Goal: Transaction & Acquisition: Download file/media

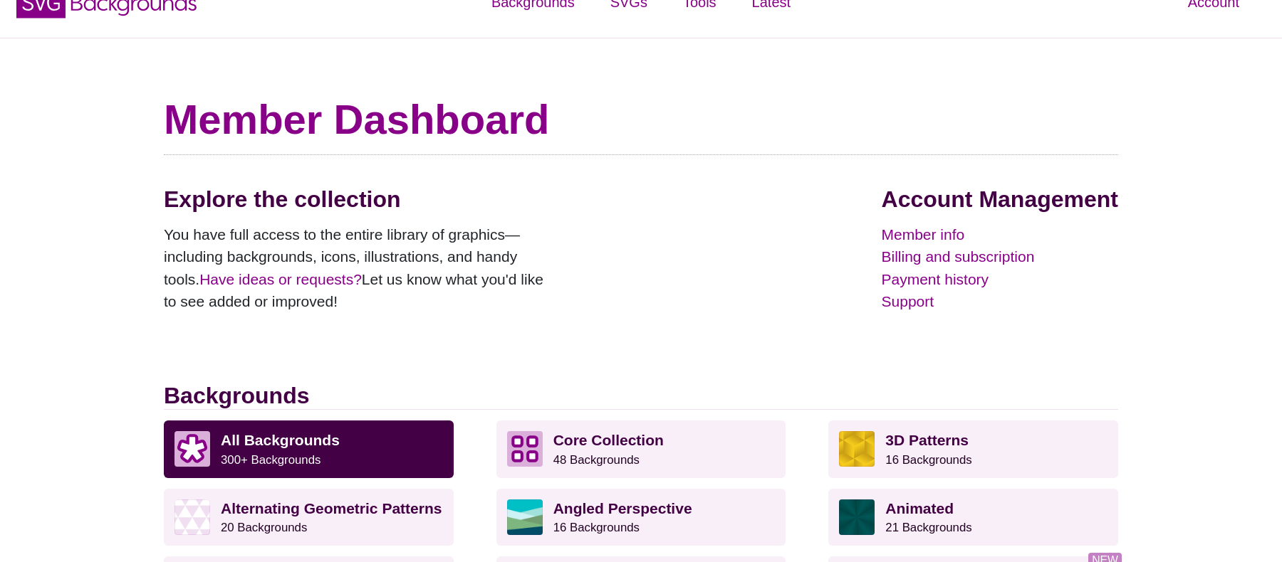
scroll to position [48, 0]
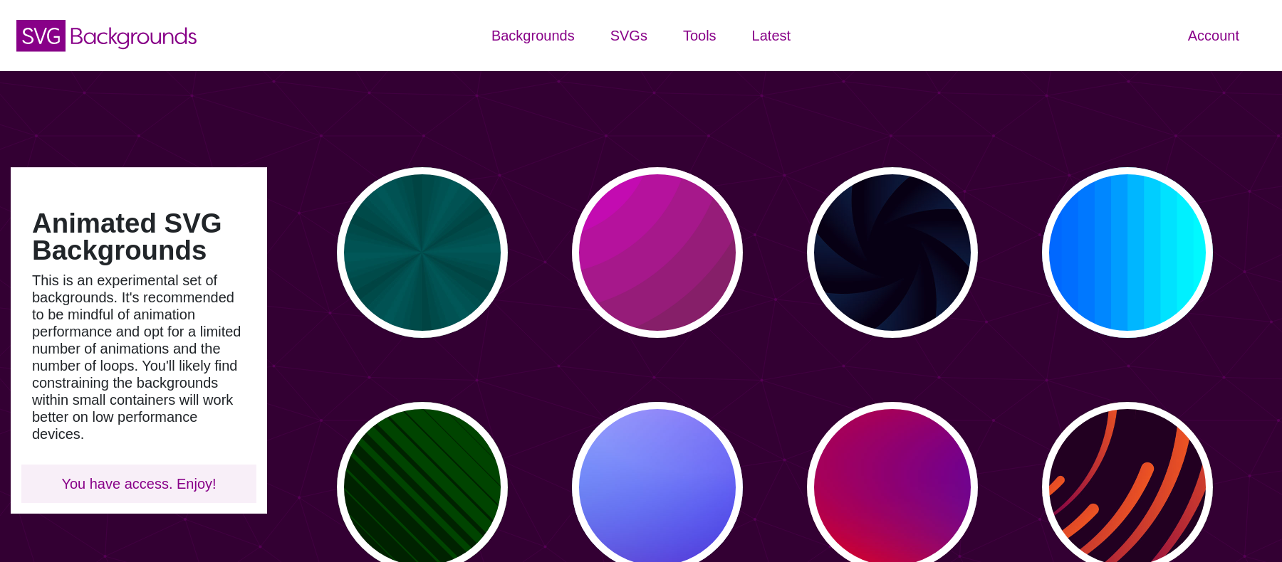
type input "#450057"
type input "#FFFFFF"
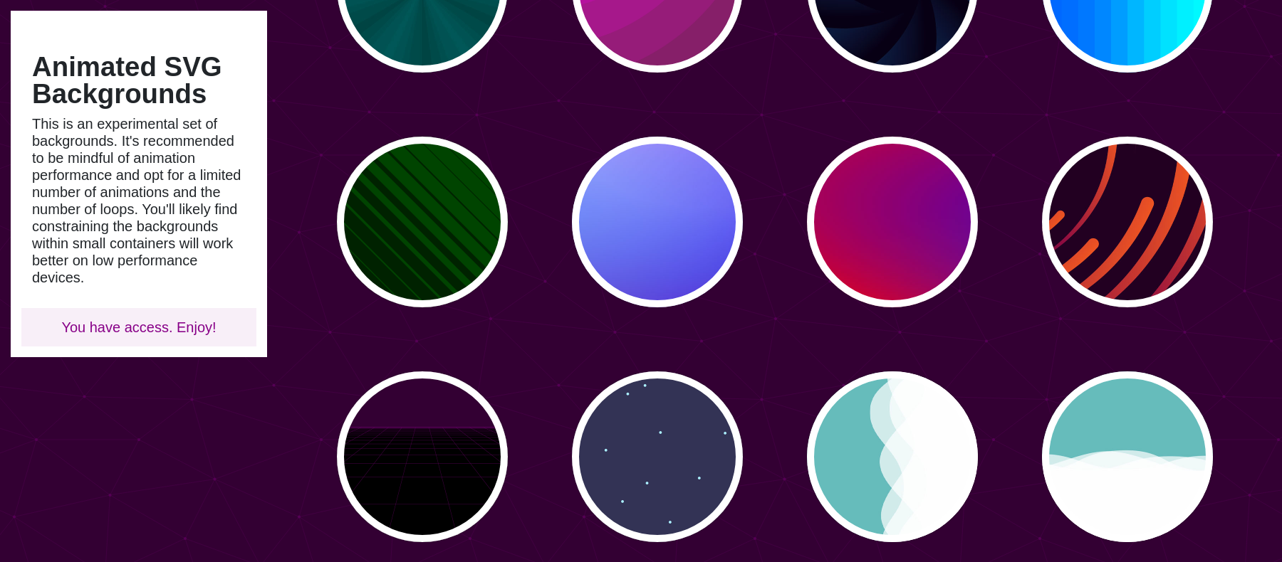
scroll to position [295, 0]
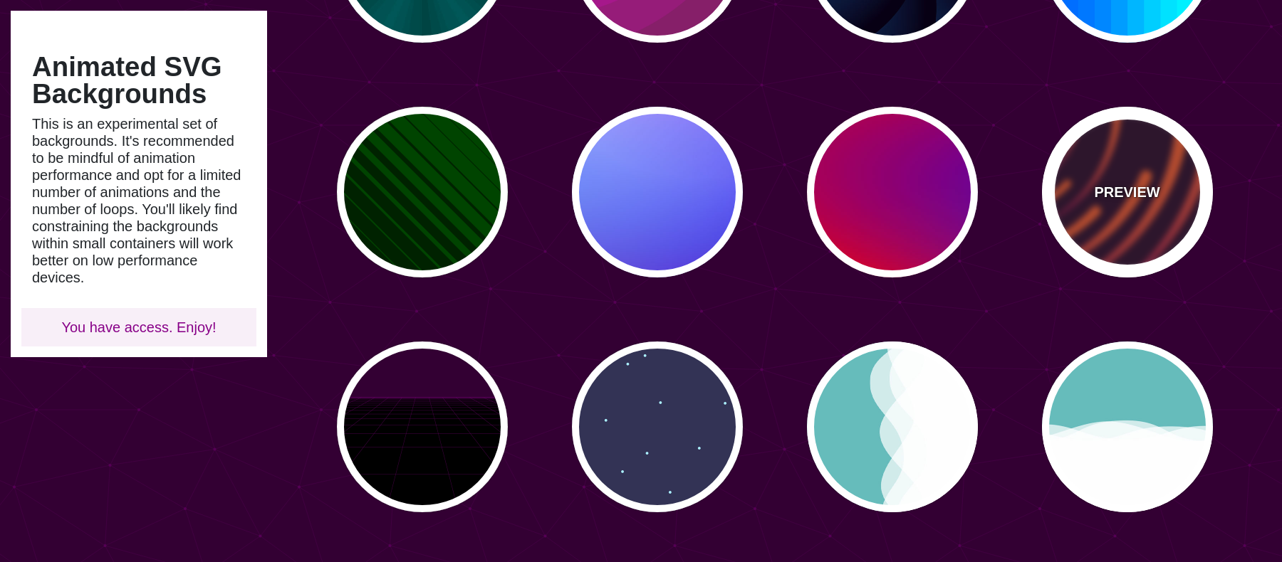
click at [1130, 156] on div "PREVIEW" at bounding box center [1127, 192] width 171 height 171
type input "#220022"
type input "#EE5522"
type input "#220022"
type input "50"
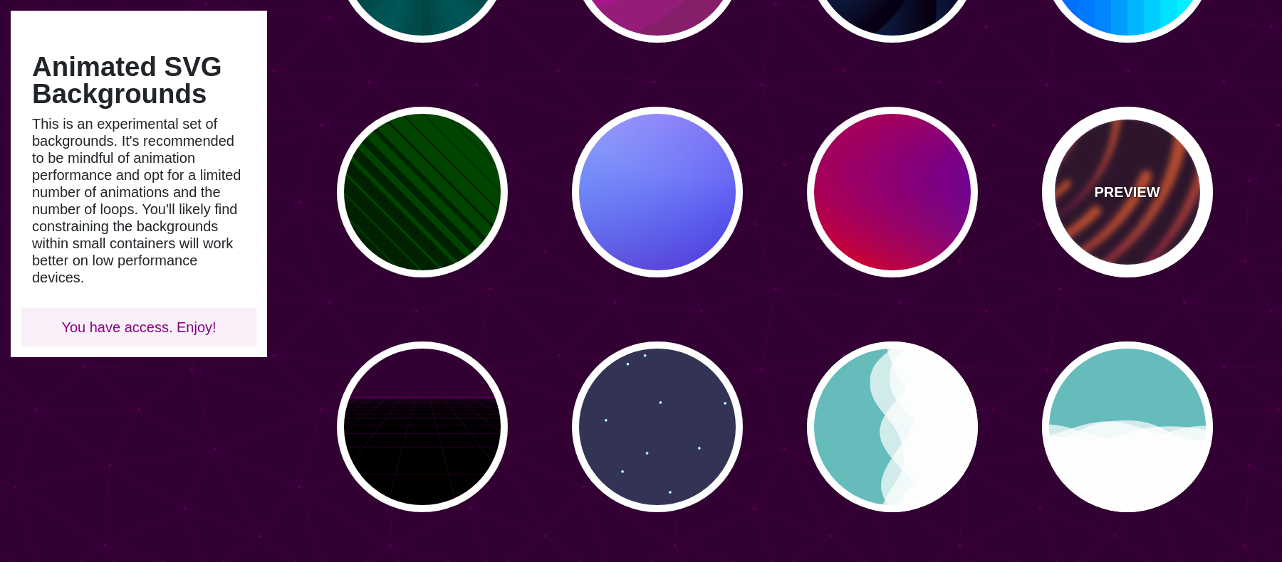
type input "99"
type input "0"
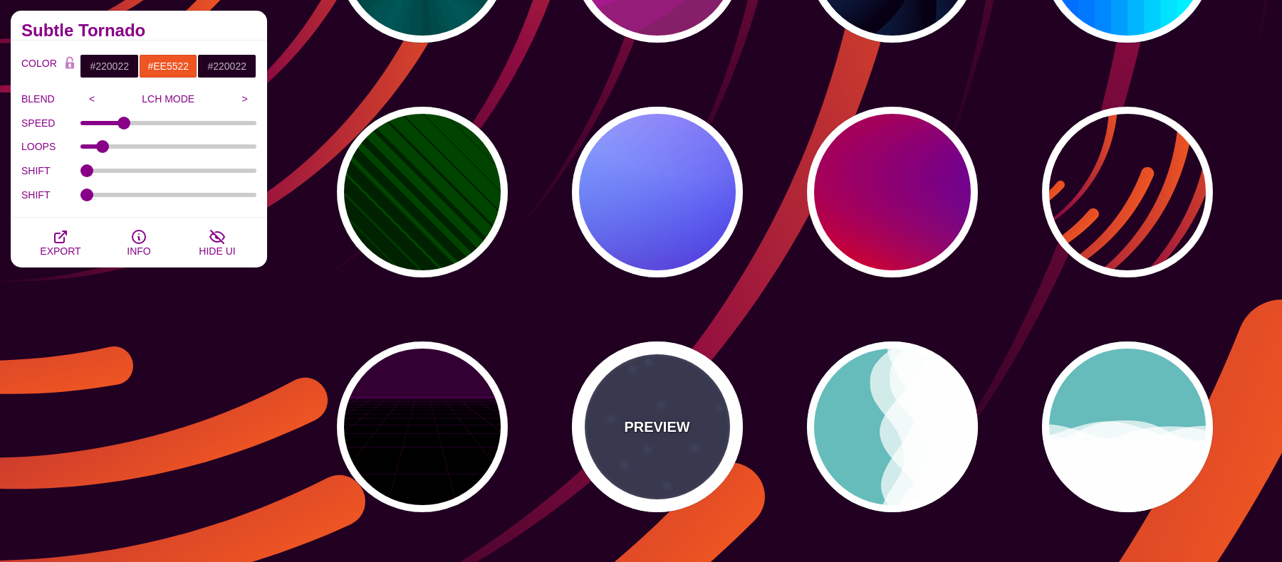
click at [650, 449] on div "PREVIEW" at bounding box center [657, 427] width 171 height 171
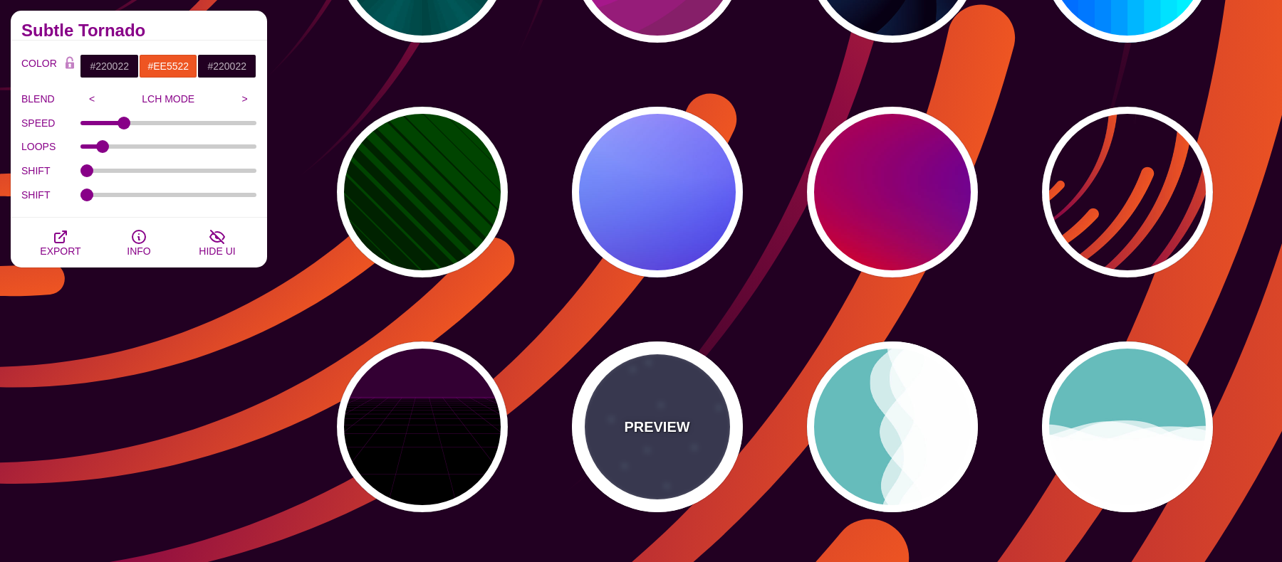
type input "#333355"
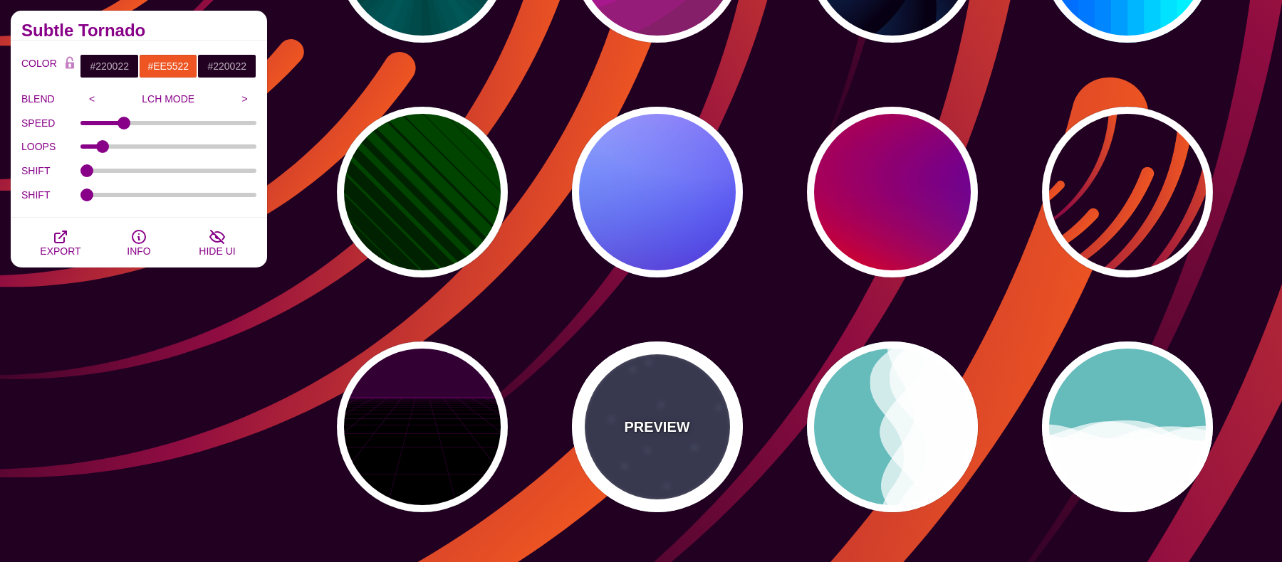
type input "#AAEEFF"
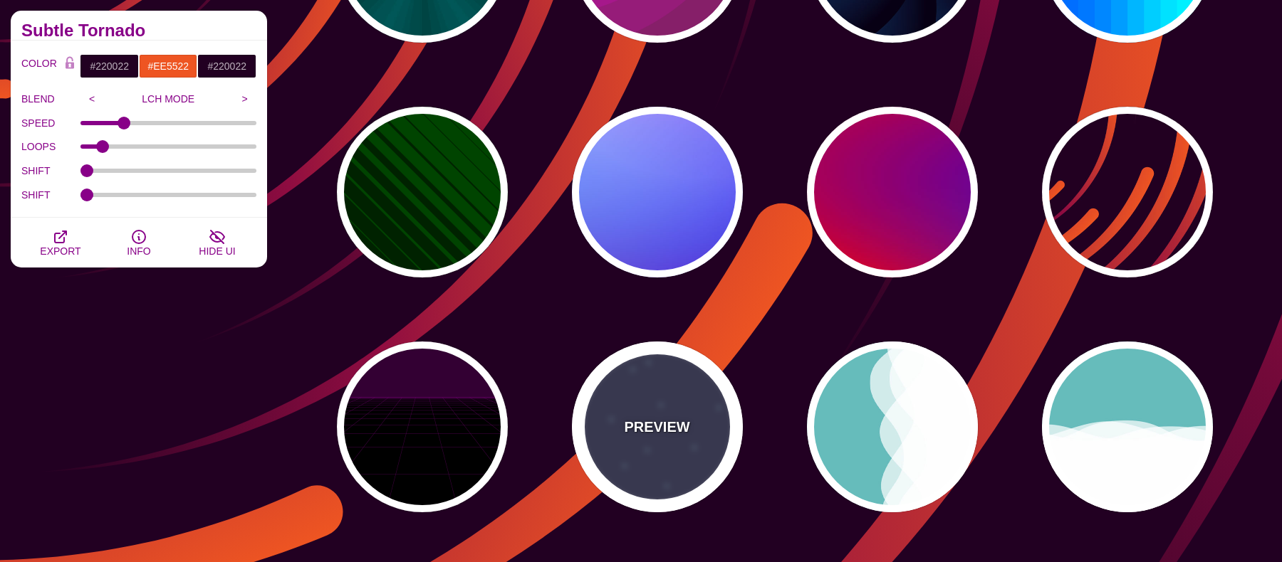
type input "#FFFFFF"
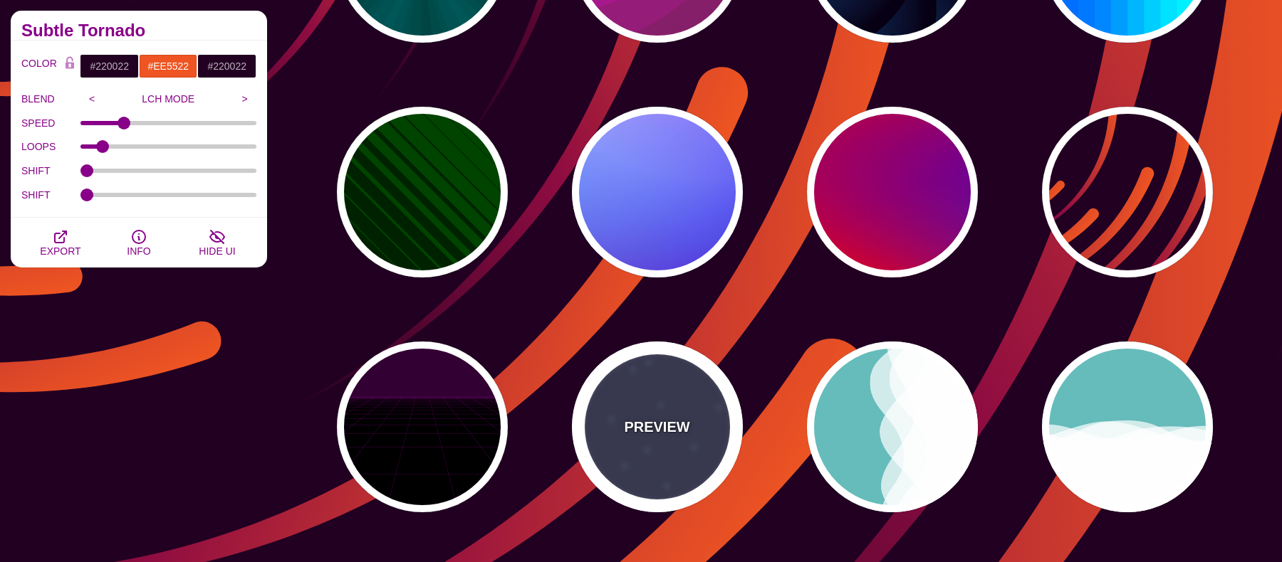
type input "15"
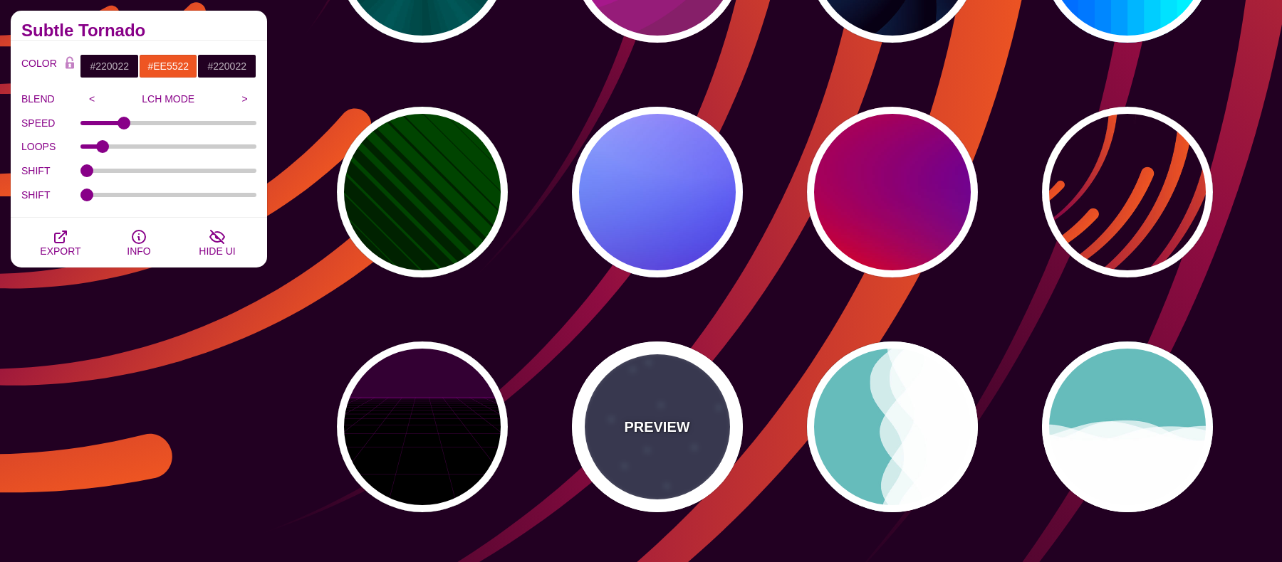
type input "40"
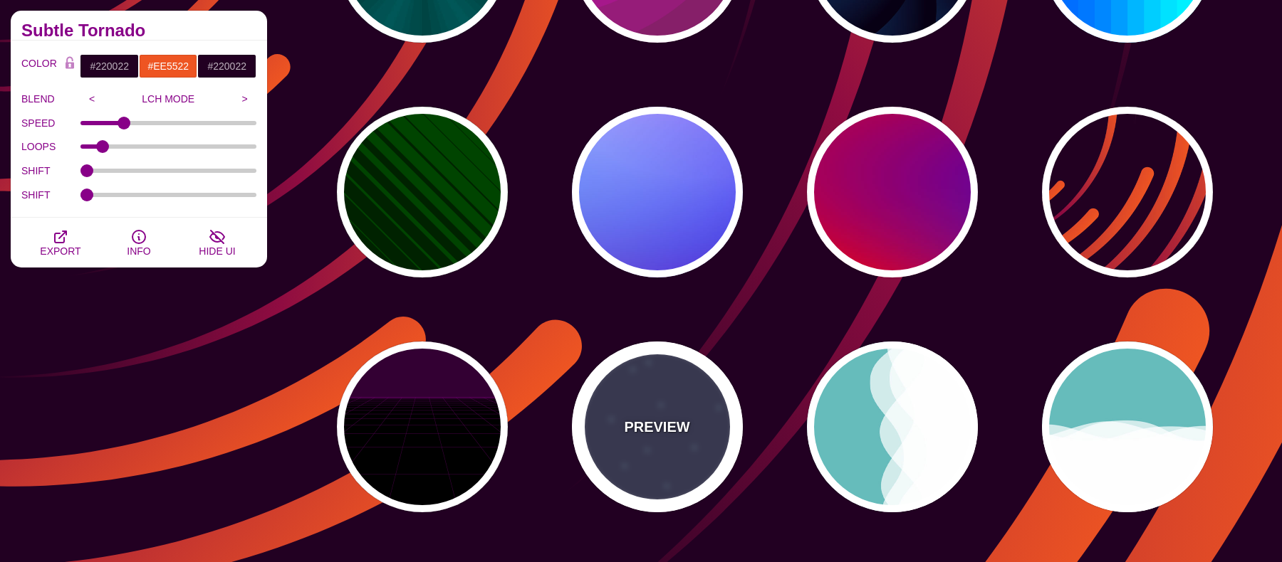
type input "5"
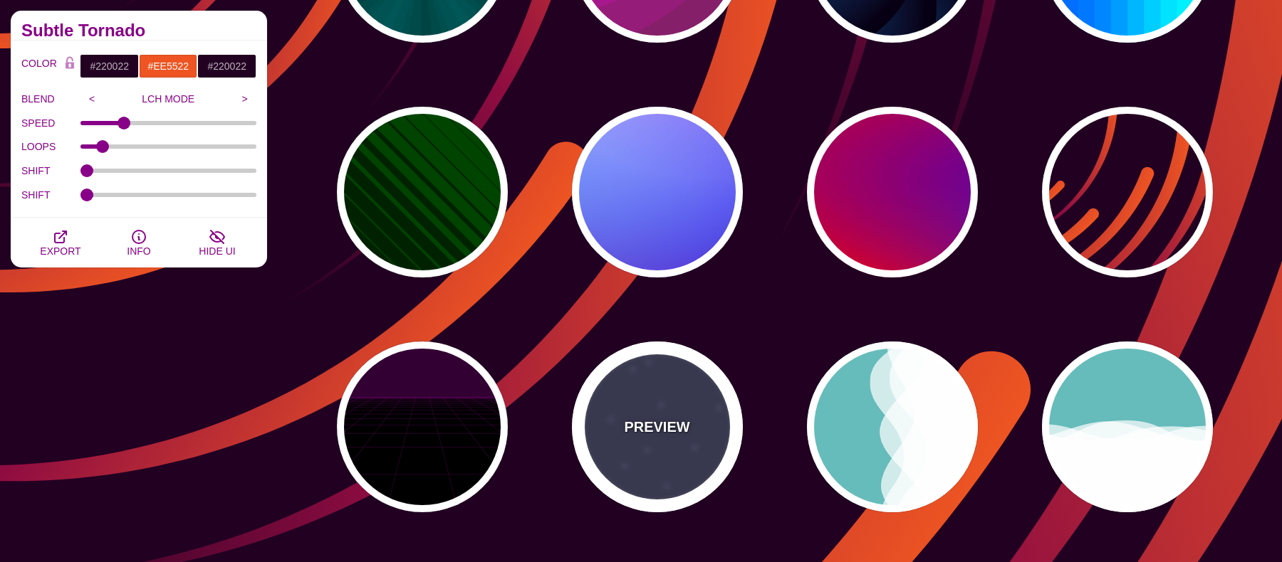
type input "1"
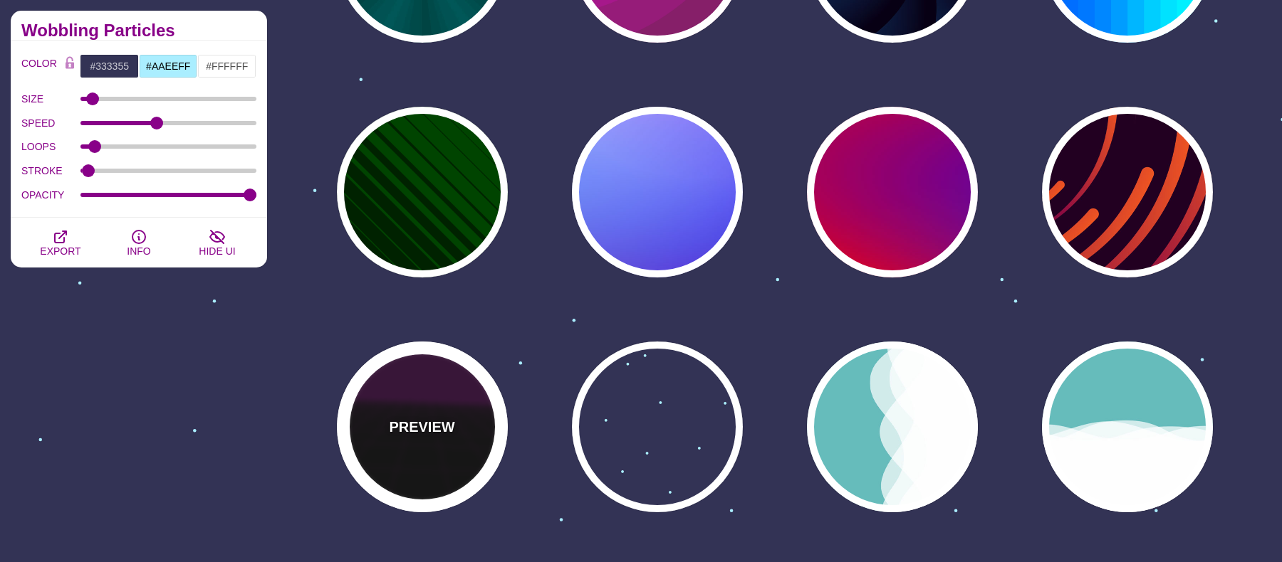
click at [434, 420] on p "PREVIEW" at bounding box center [422, 427] width 66 height 21
type input "#000000"
type input "#220022"
type input "#330033"
type input "1"
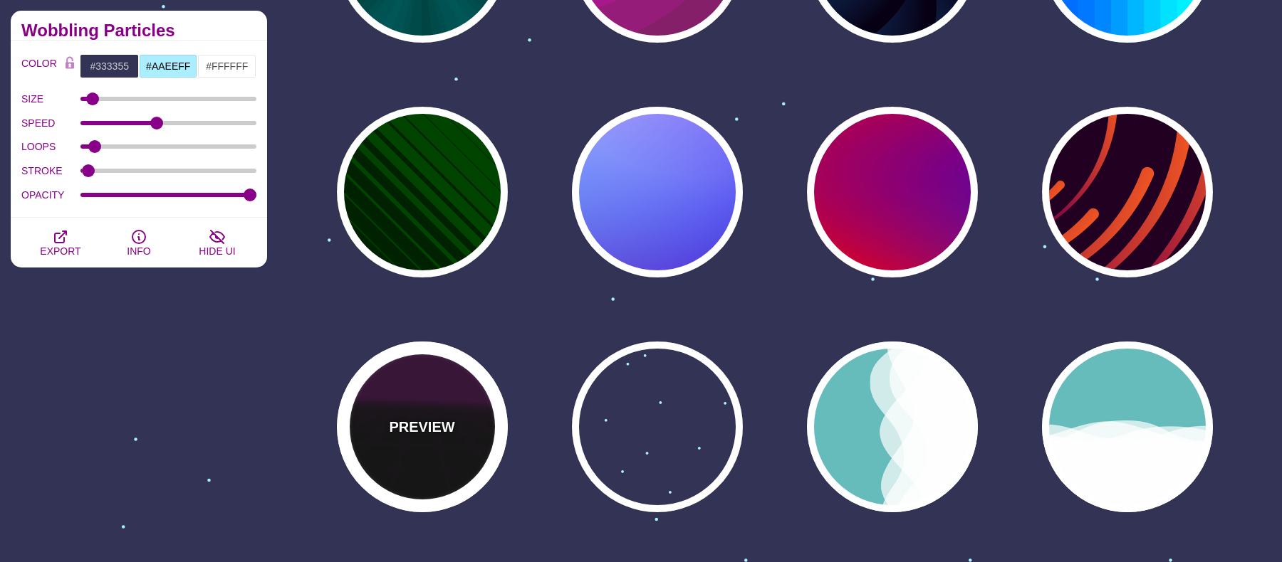
type input "10"
type input "999"
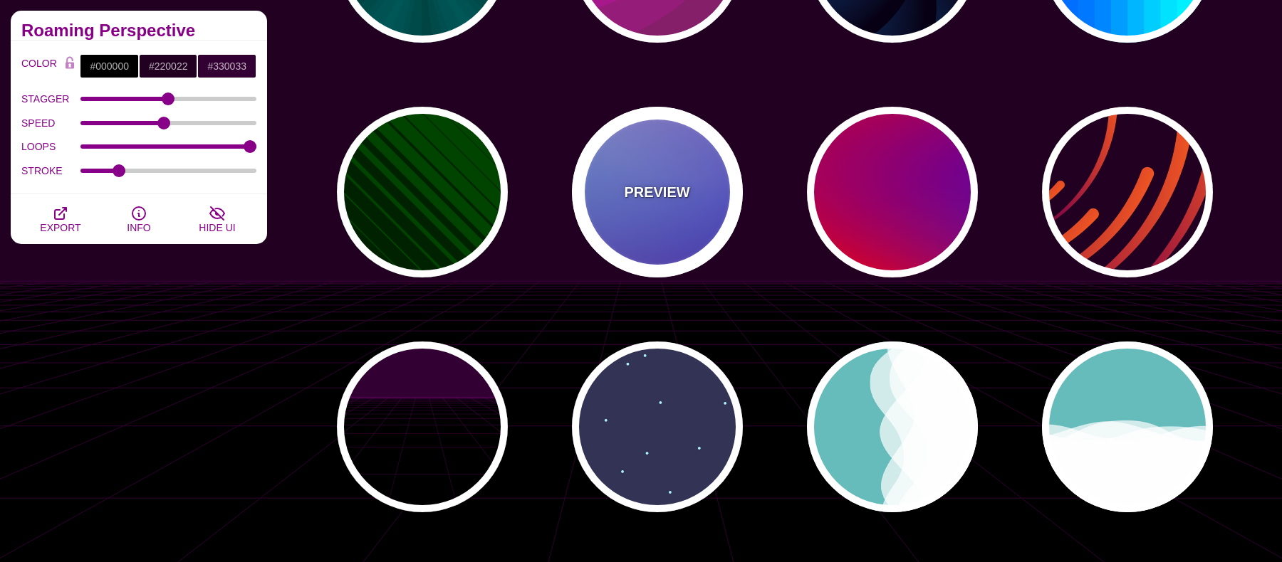
click at [694, 201] on div "PREVIEW" at bounding box center [657, 192] width 171 height 171
type input "#0000FF"
type input "#0099FF"
type input "#FFFFFF"
type input "#FF99FF"
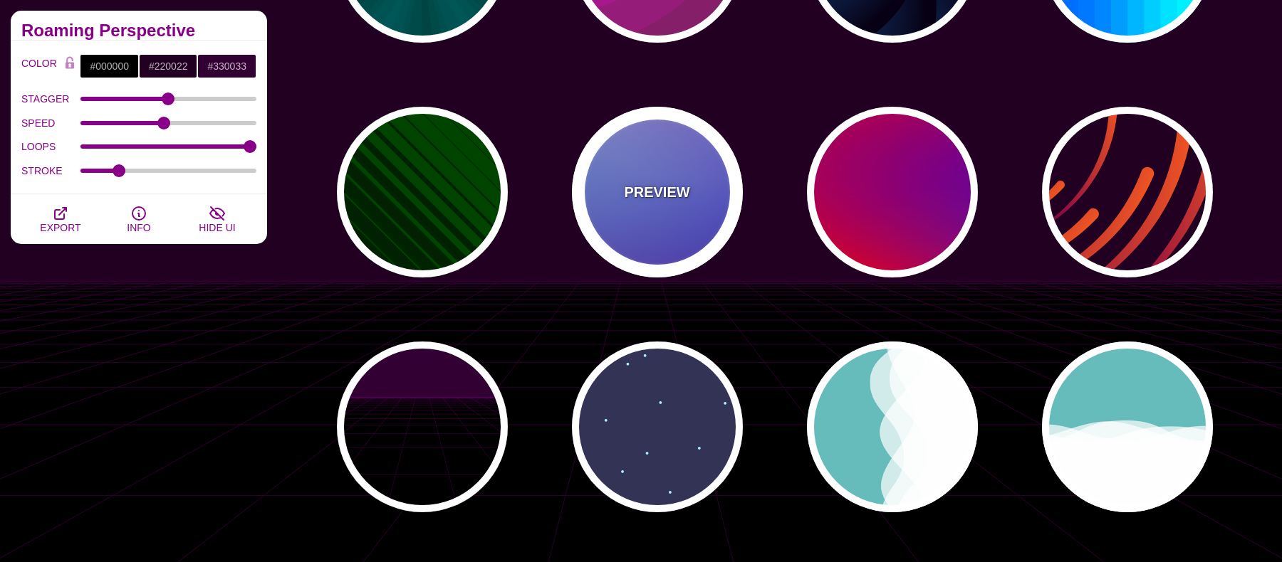
type input "#880088"
type input "12"
type input "0"
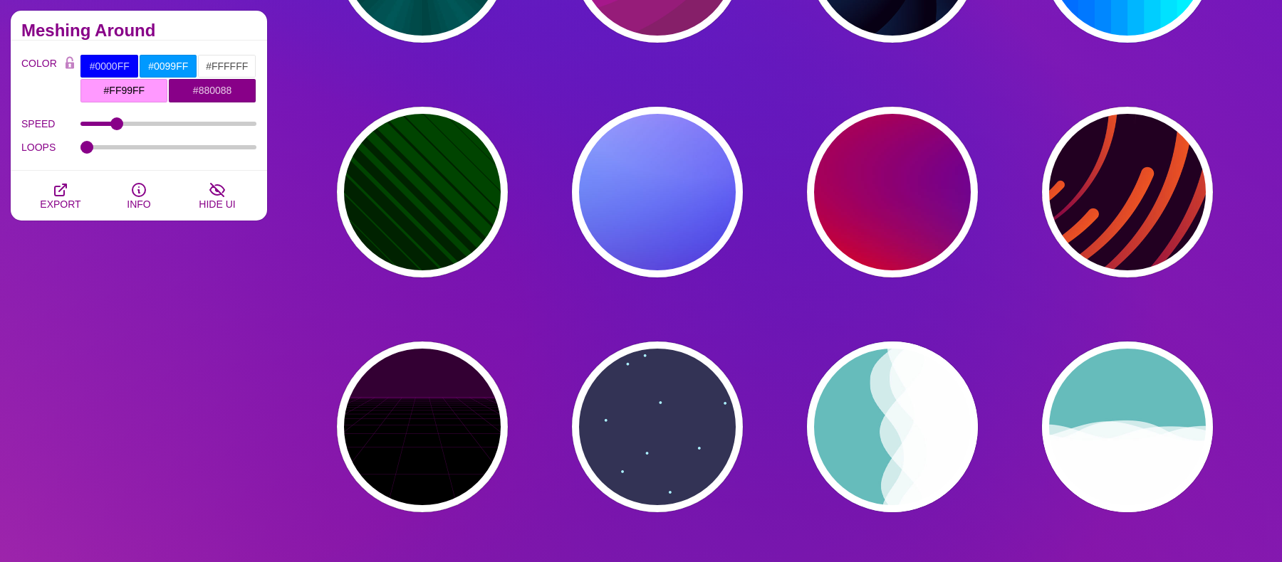
click at [532, 203] on div "PREVIEW PREVIEW PREVIEW PREVIEW PREVIEW PREVIEW PREVIEW PREVIEW PREVIEW PREVIEW…" at bounding box center [780, 544] width 1004 height 1367
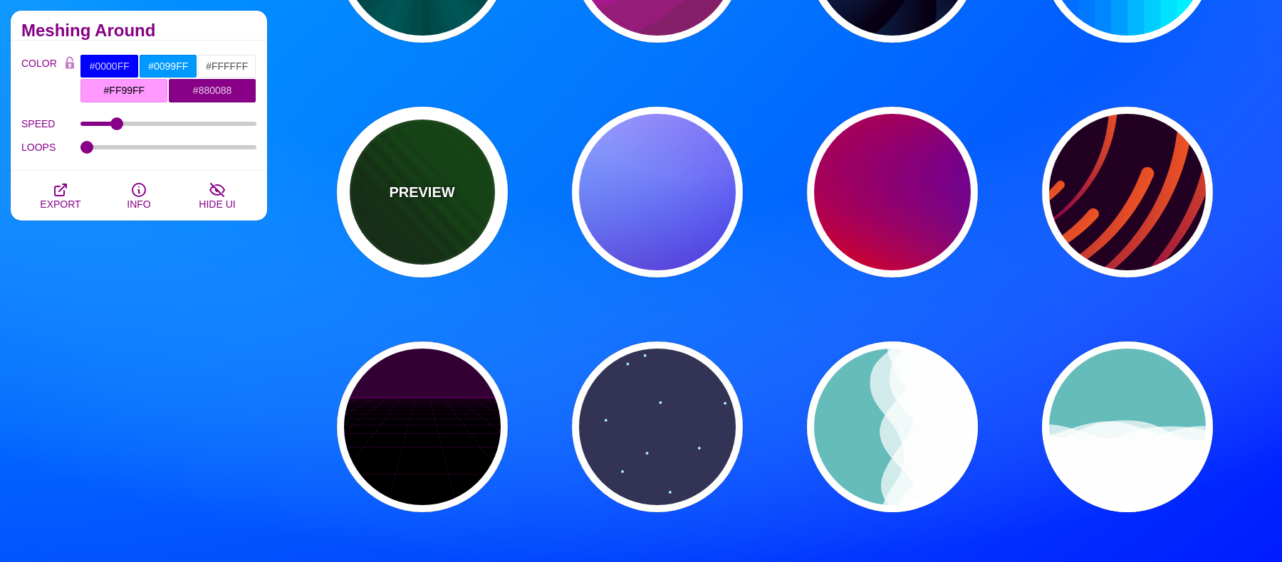
click at [476, 206] on div "PREVIEW" at bounding box center [422, 192] width 171 height 171
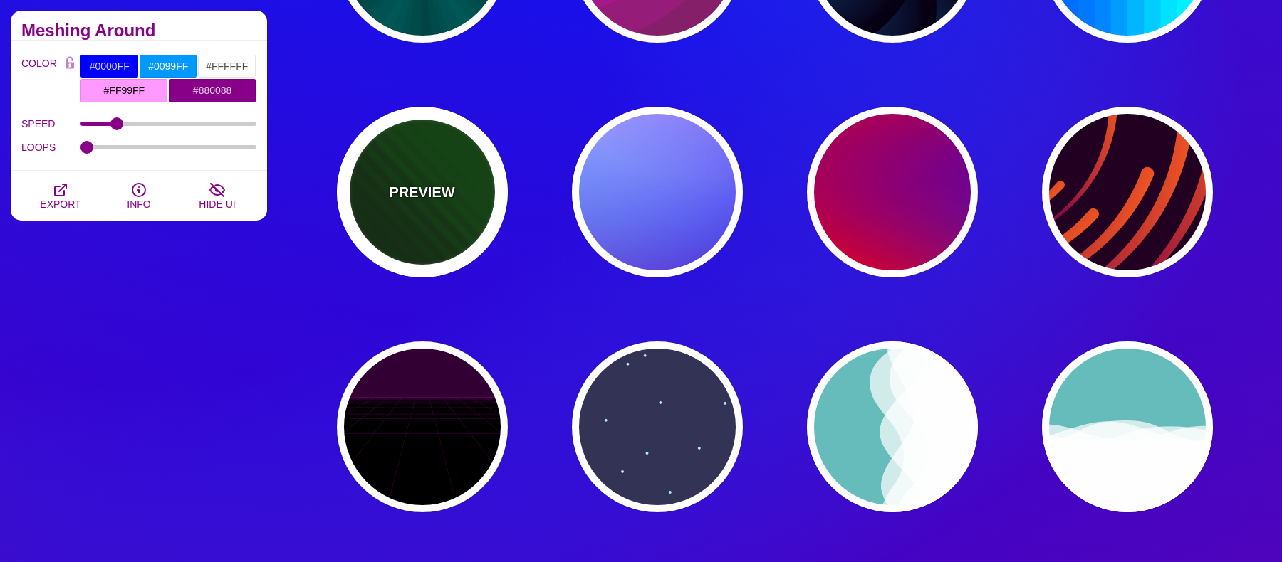
type input "#002200"
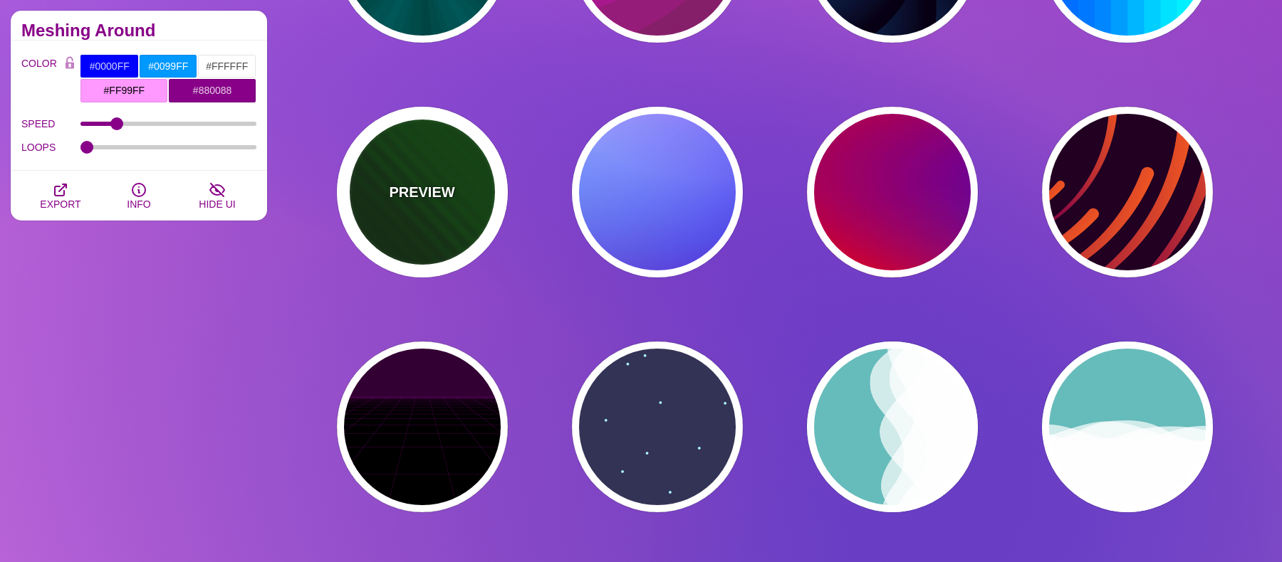
type input "#004400"
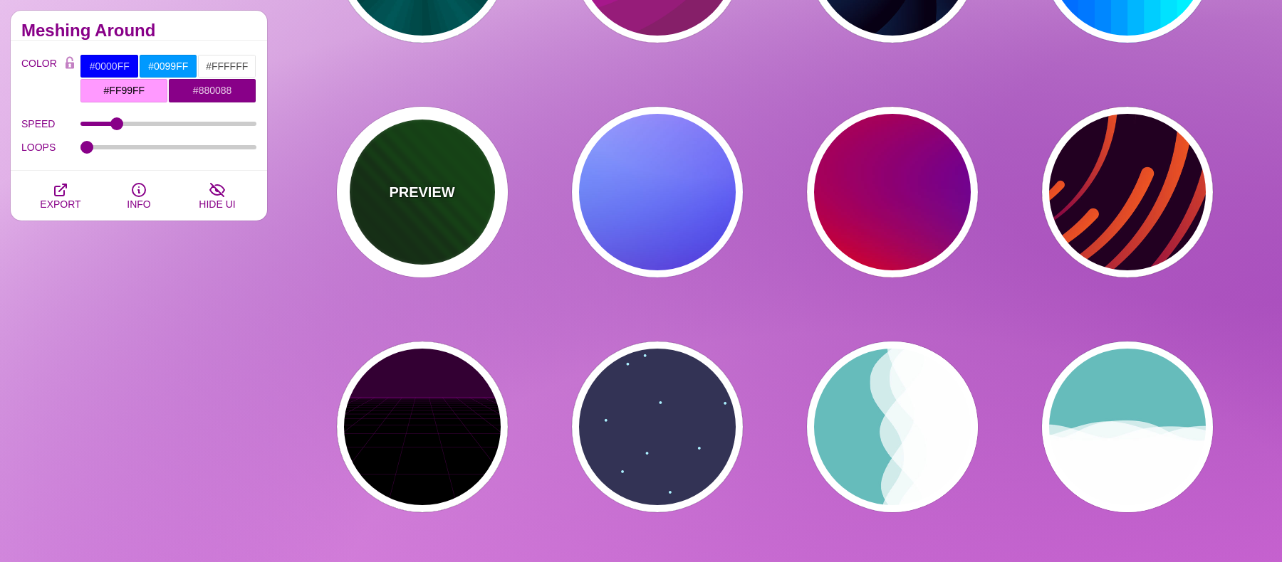
type input "0"
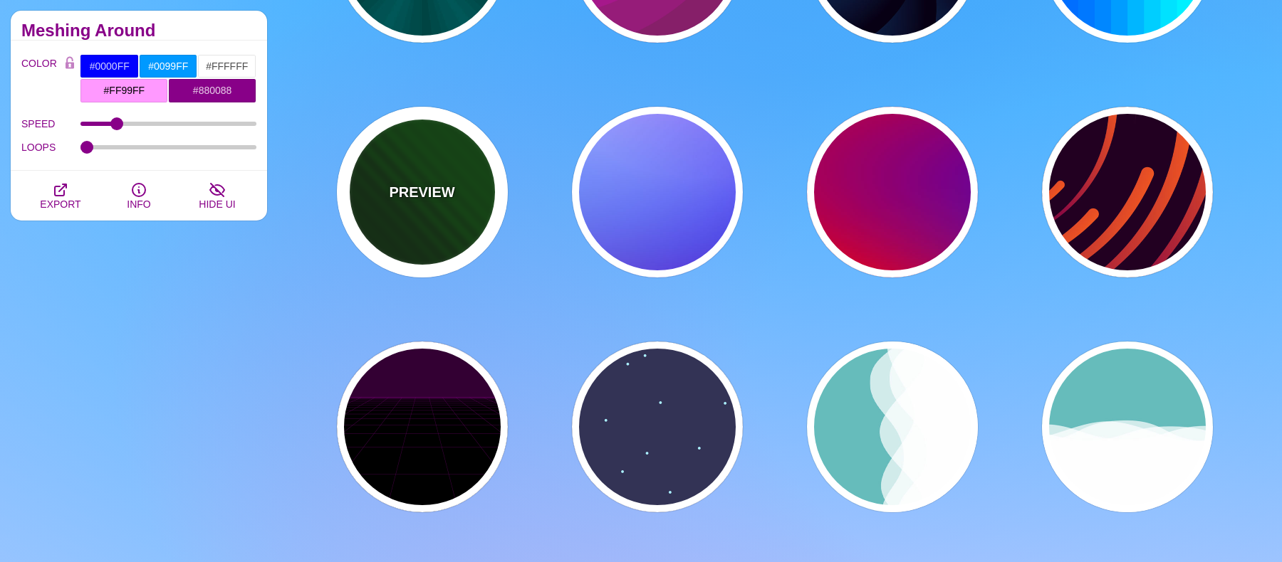
type input "1"
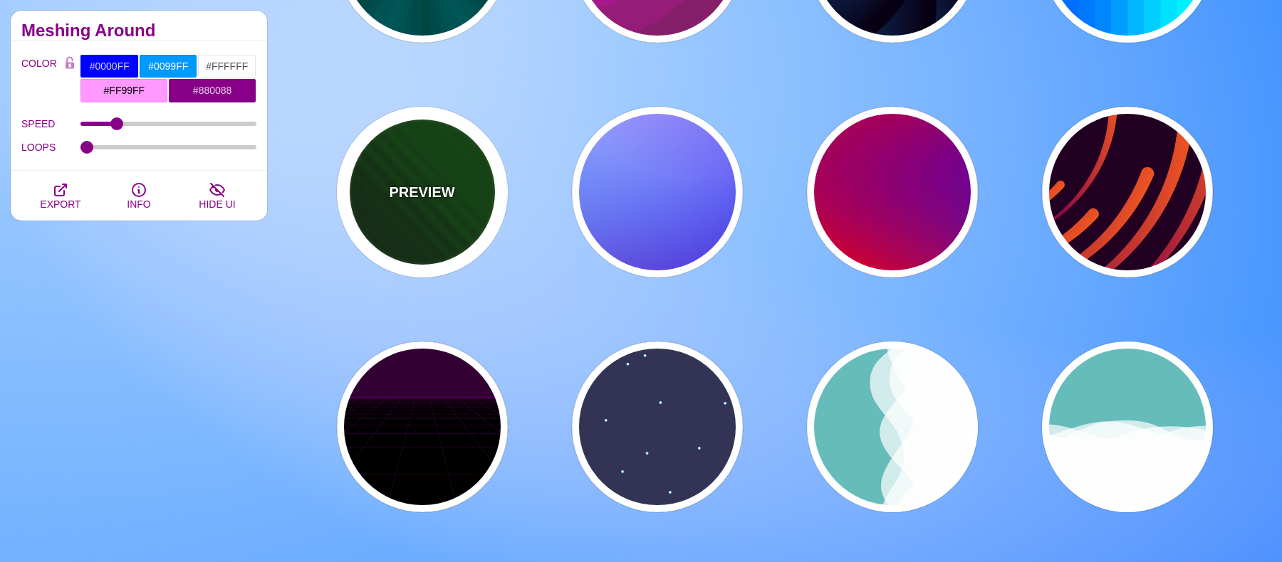
type input "5"
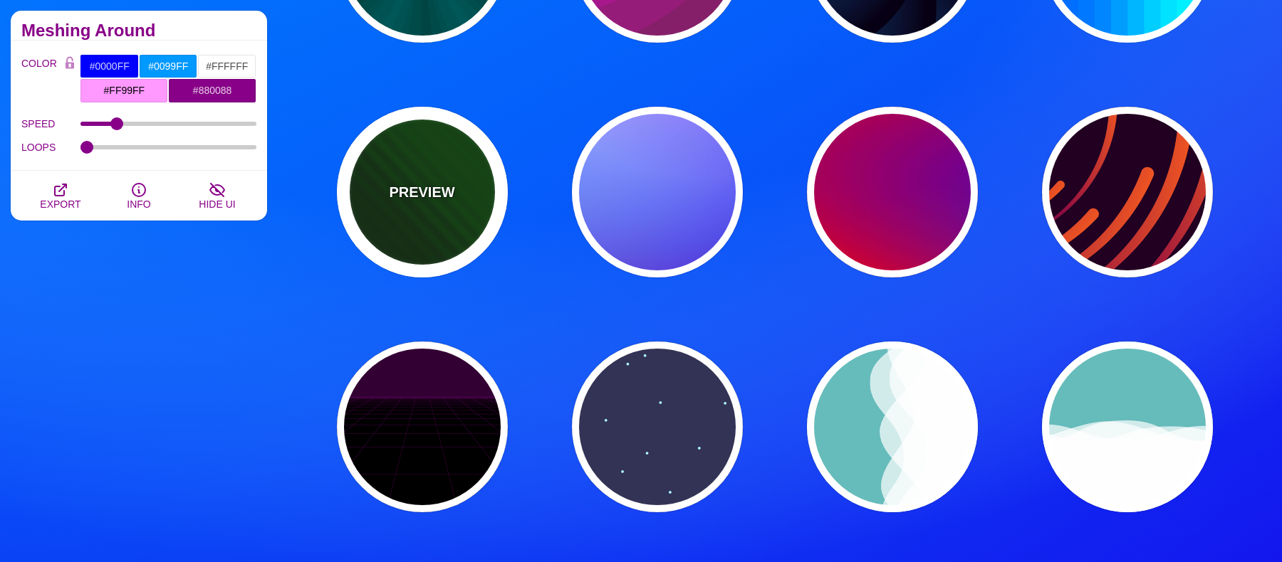
type input "0"
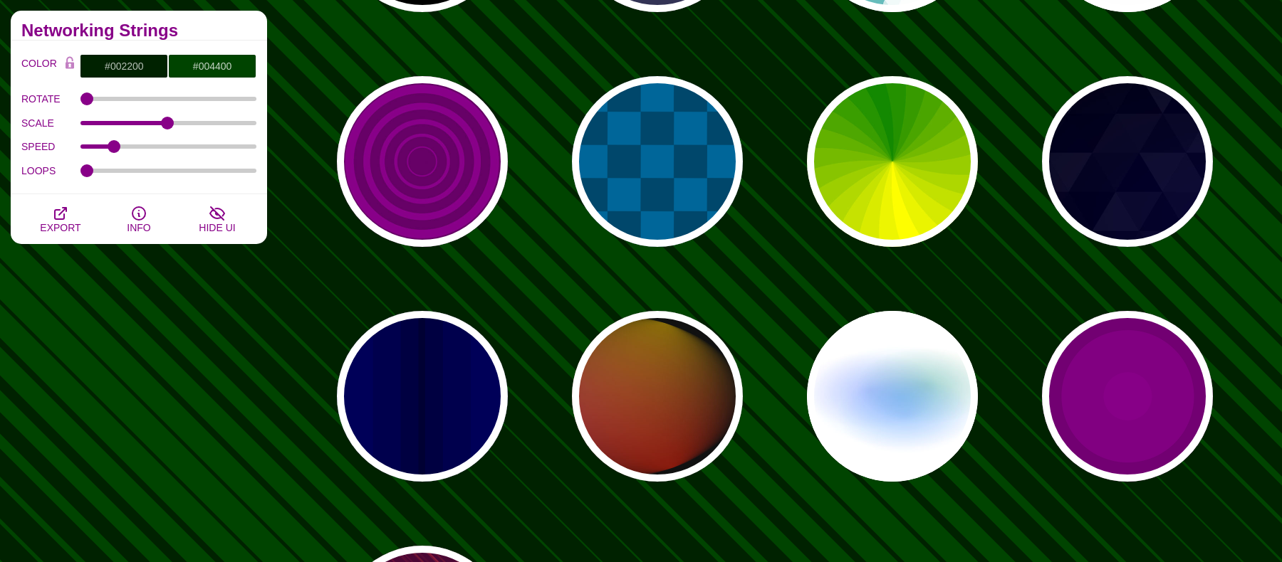
scroll to position [1094, 0]
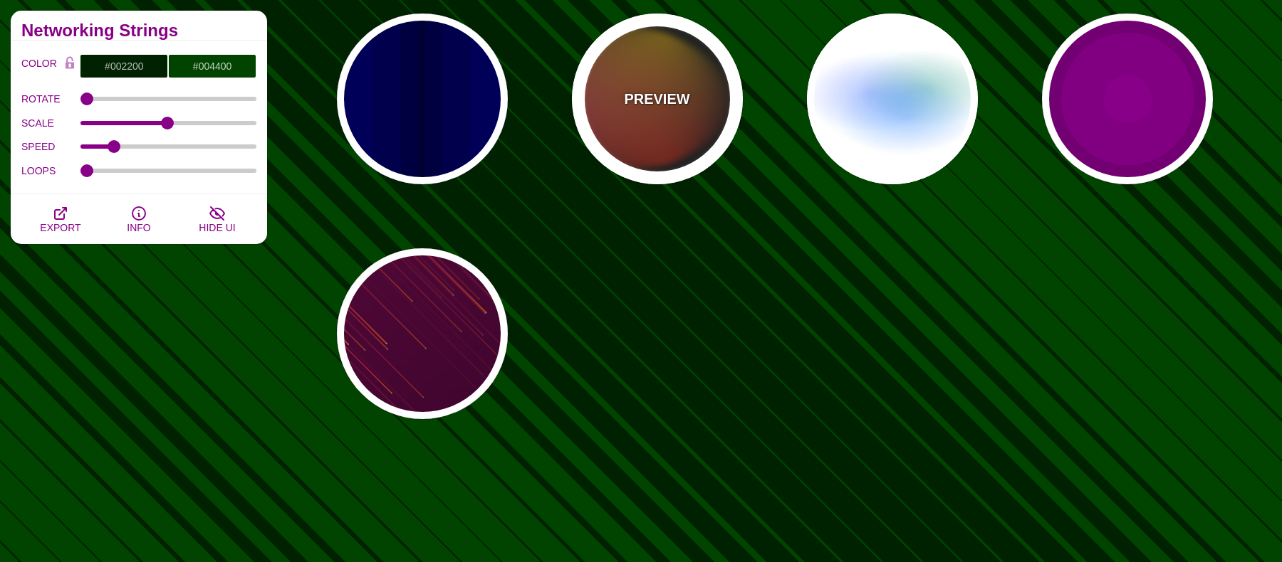
click at [687, 122] on div "PREVIEW" at bounding box center [657, 99] width 171 height 171
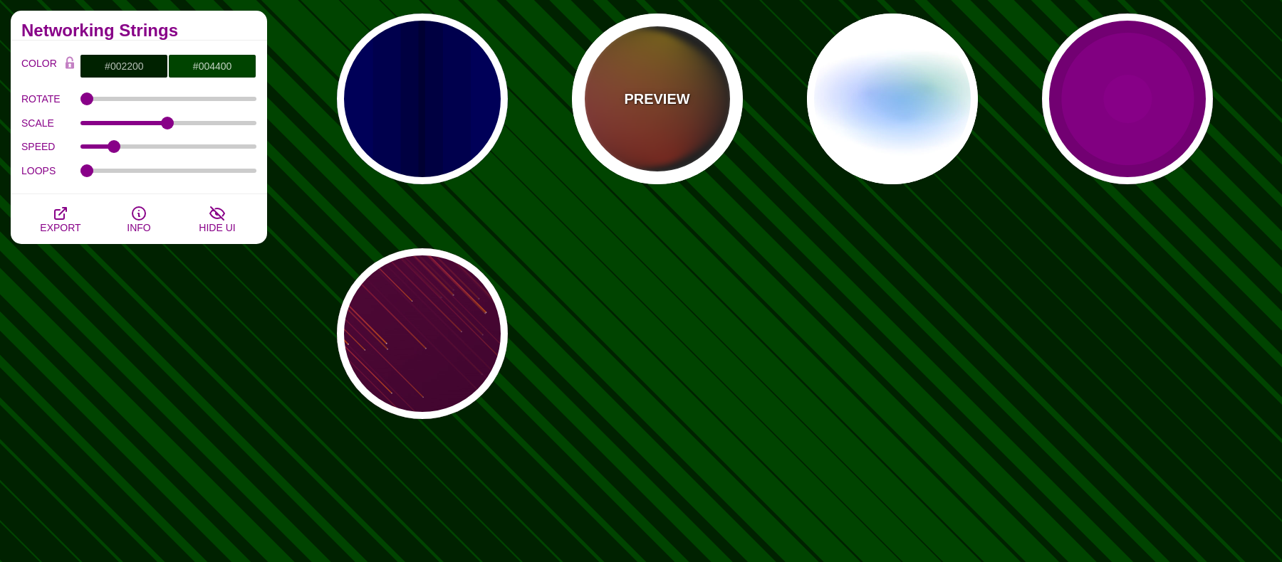
type input "#111111"
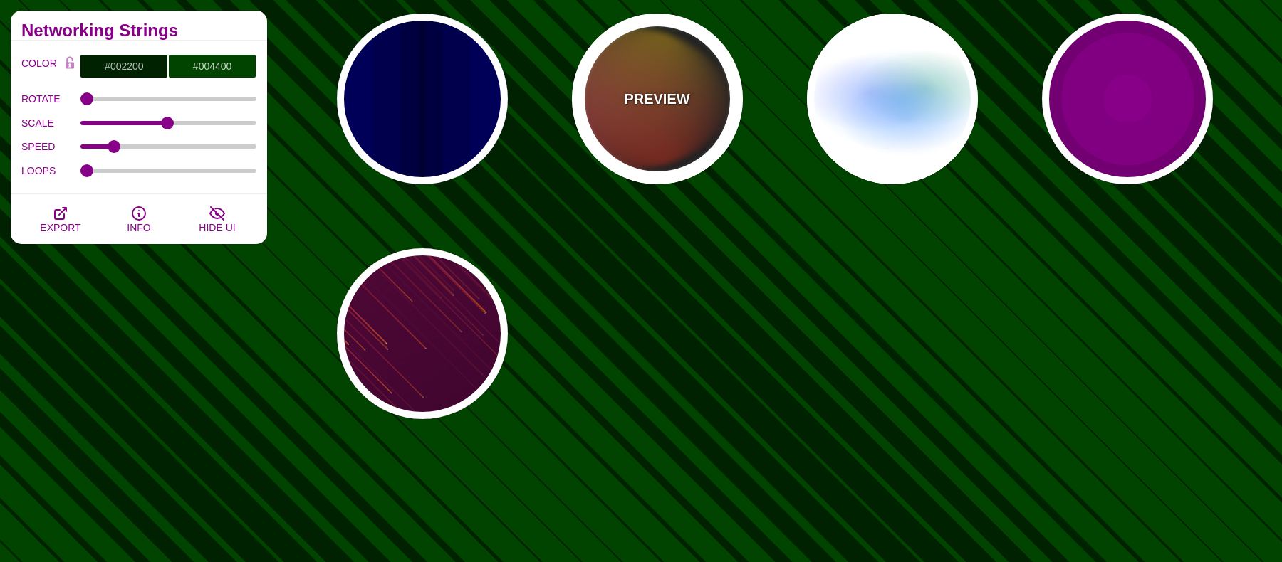
type input "#FF00FF"
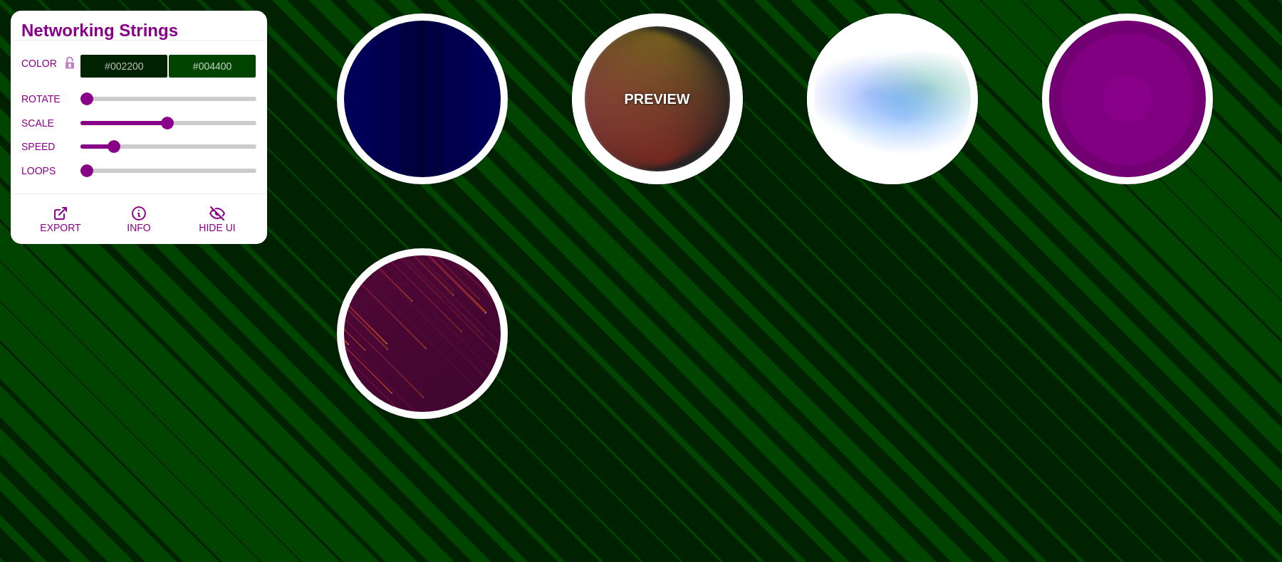
type input "#FFCC00"
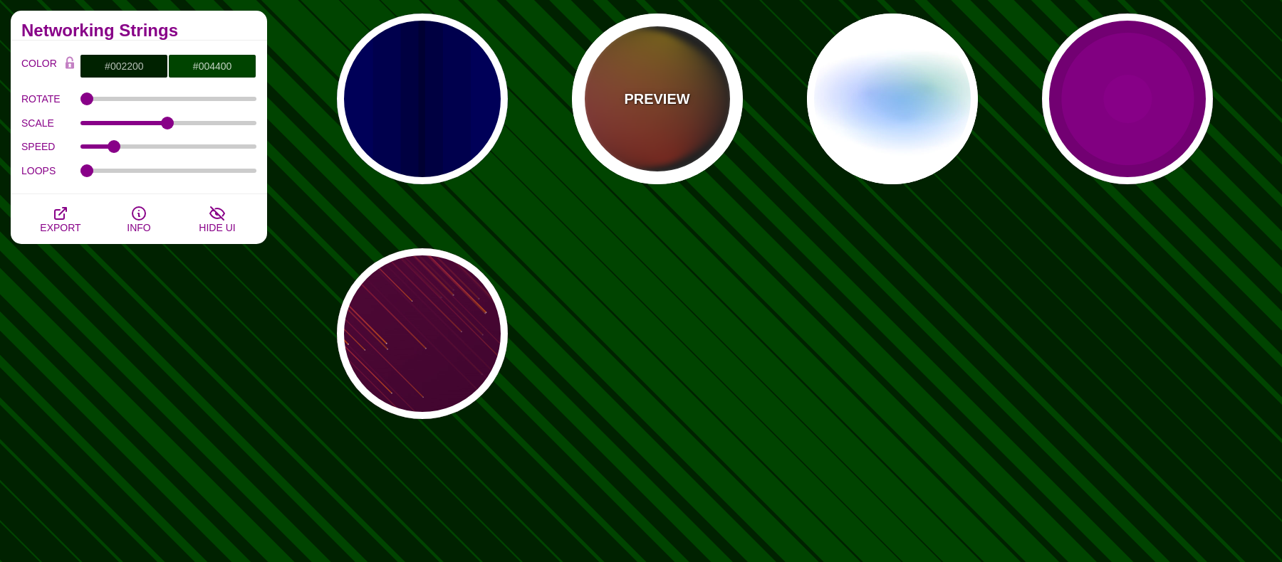
type input "#FF2200"
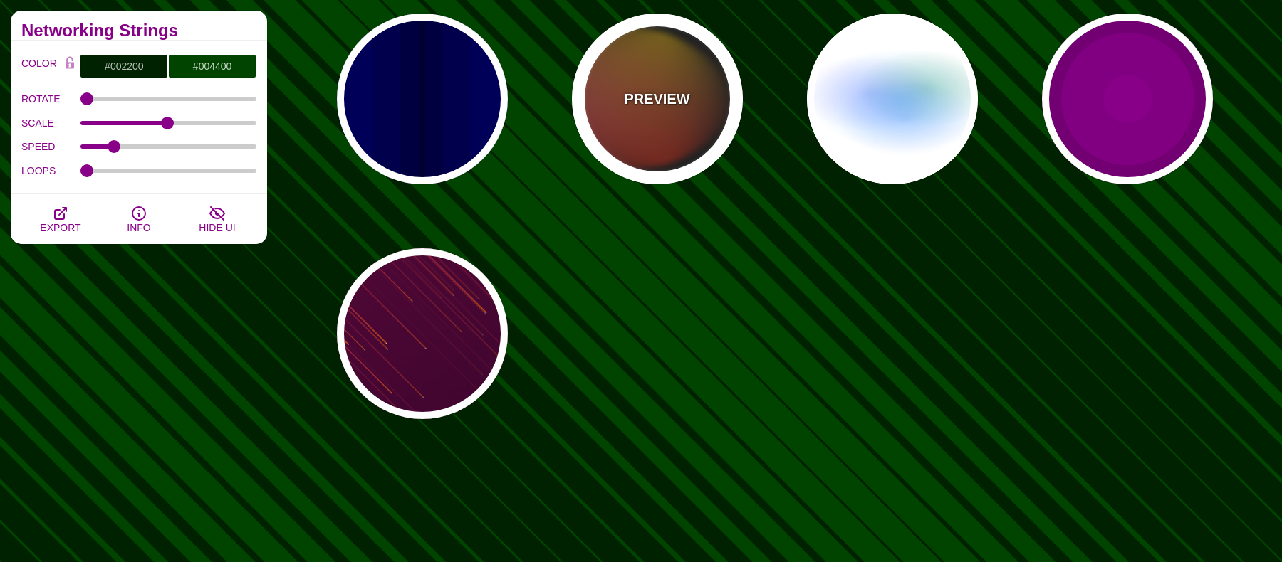
type input "4"
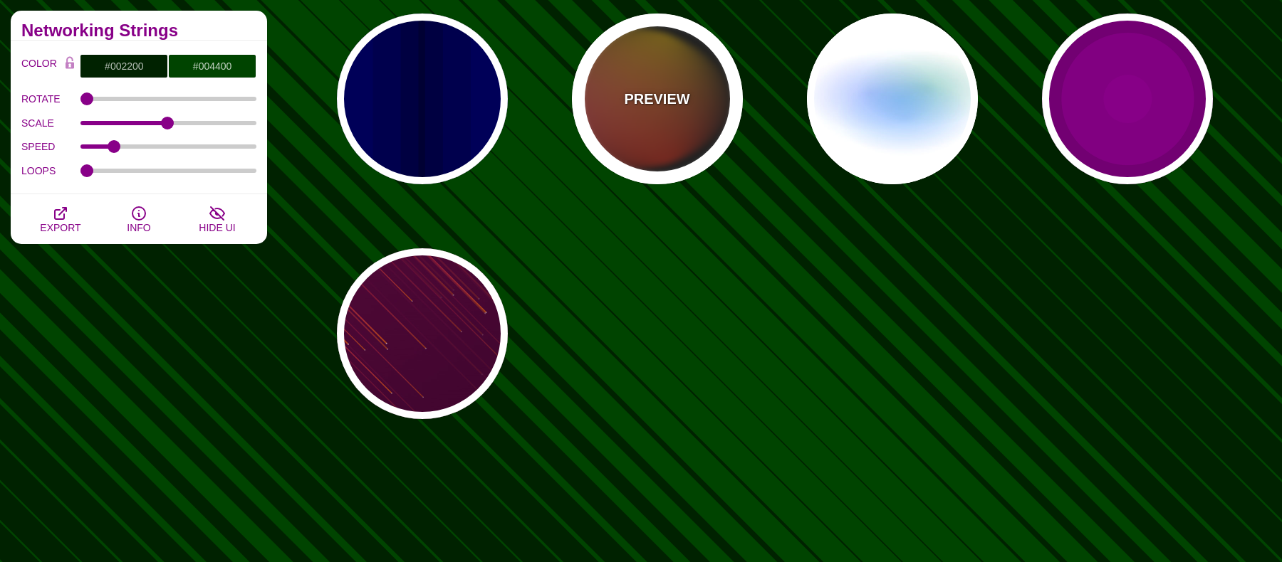
type input "12"
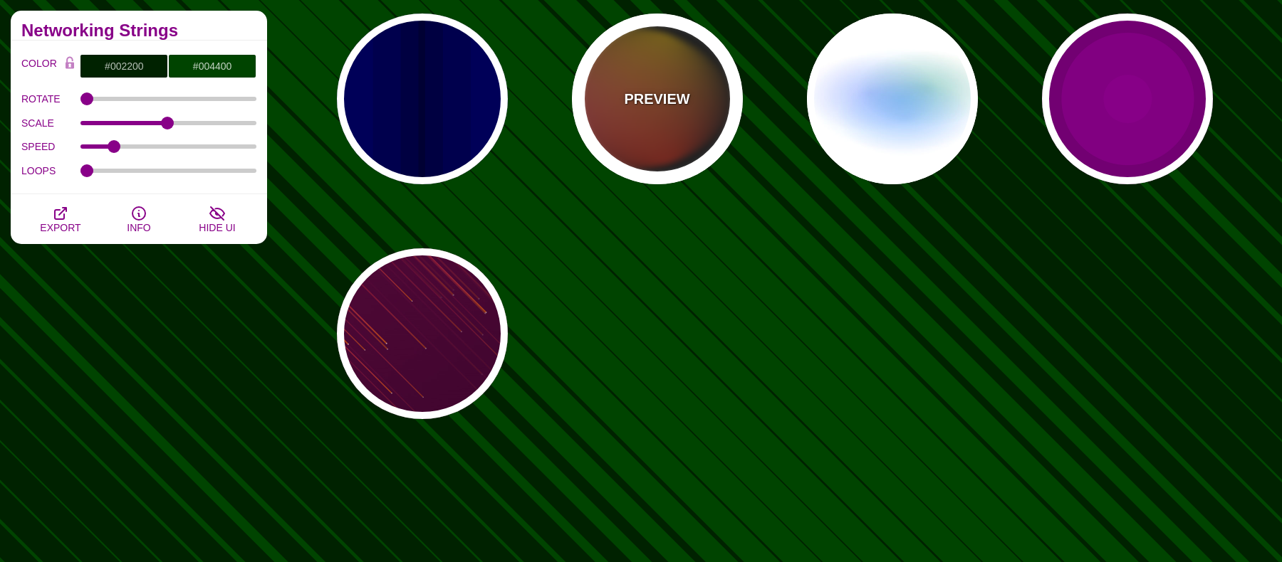
type input "999"
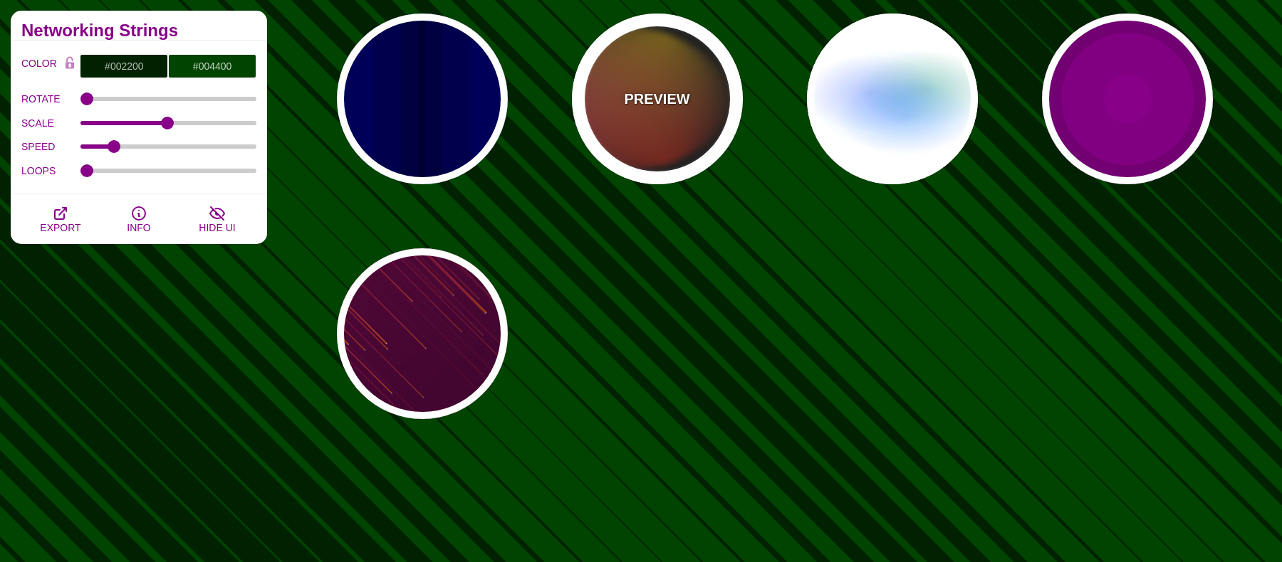
type input "1"
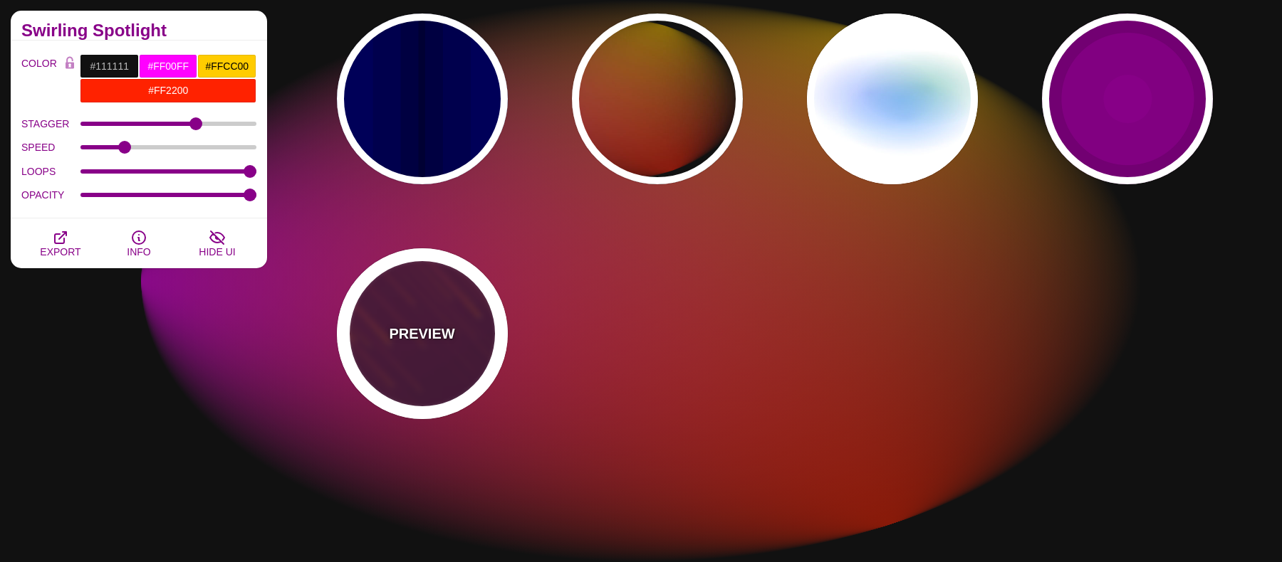
click at [429, 320] on div "PREVIEW" at bounding box center [422, 333] width 171 height 171
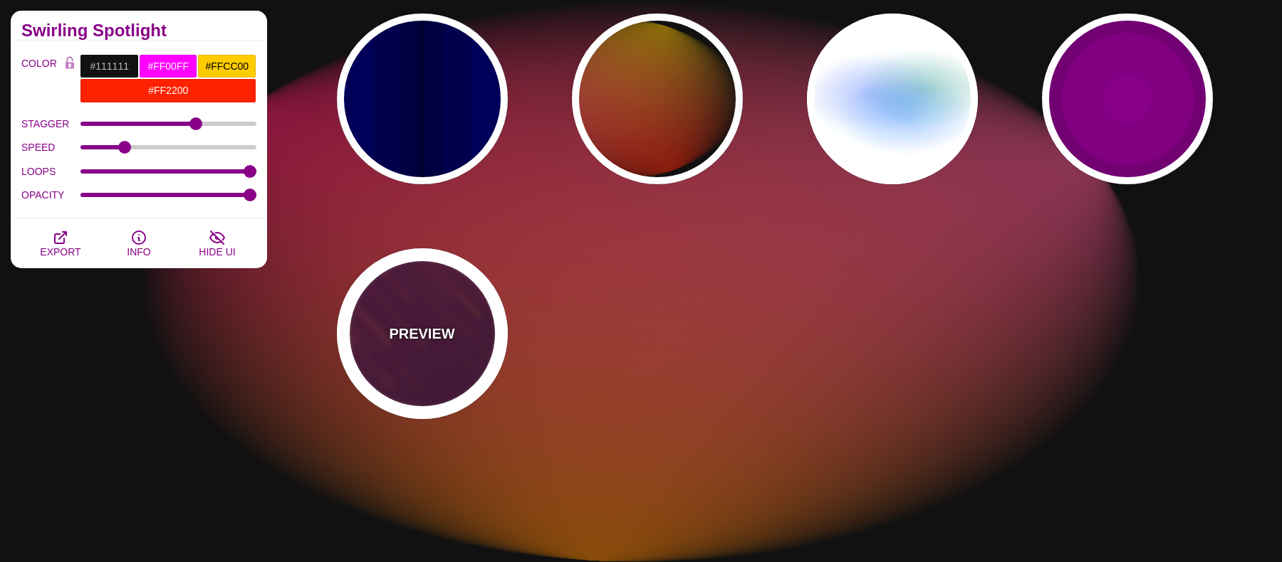
type input "#220022"
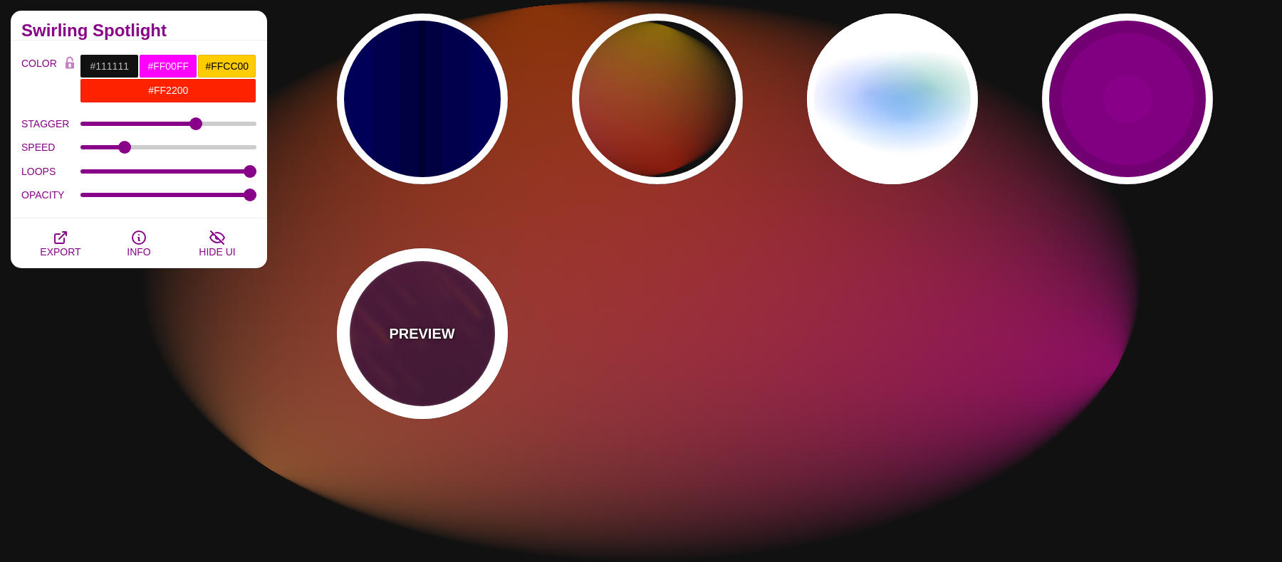
type input "#FF7700"
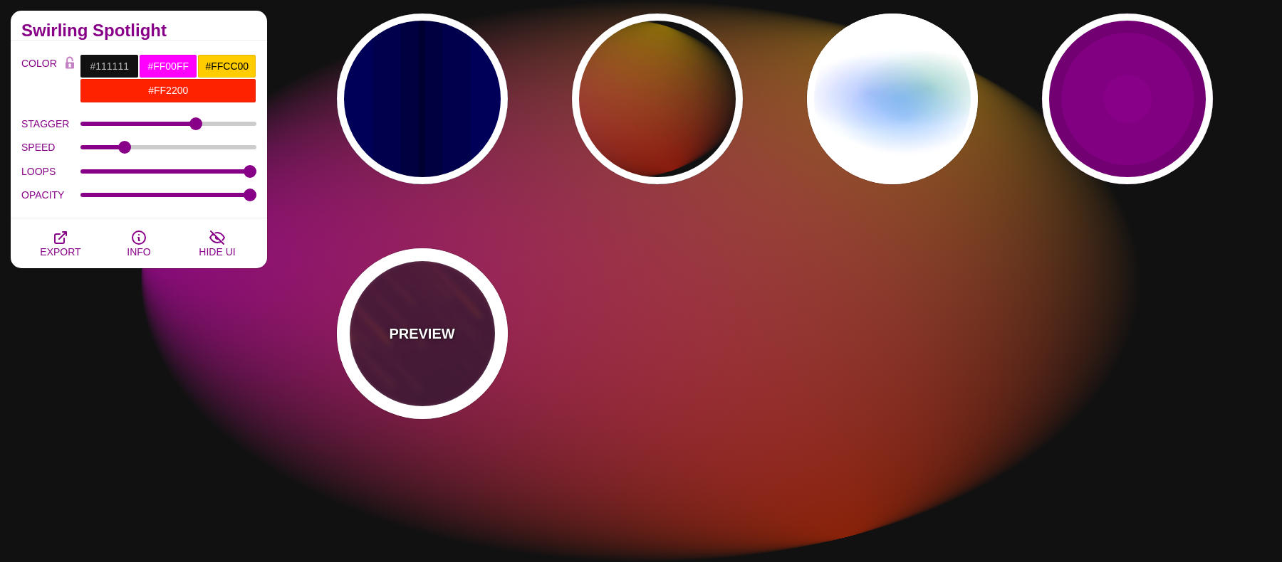
type input "#FFFFFF"
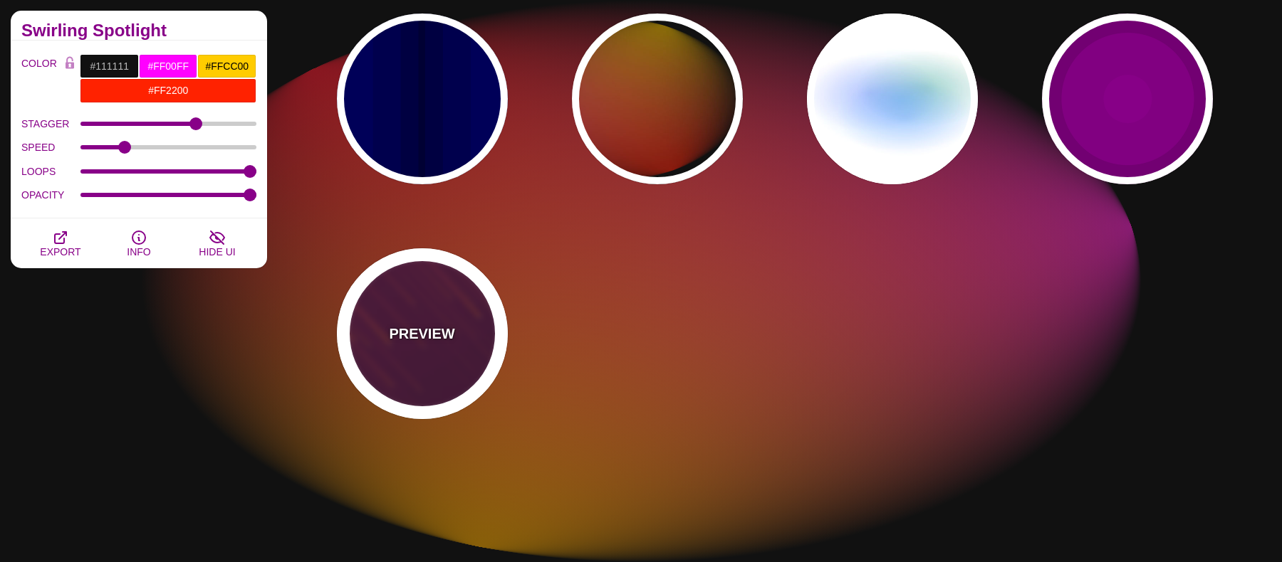
type input "10"
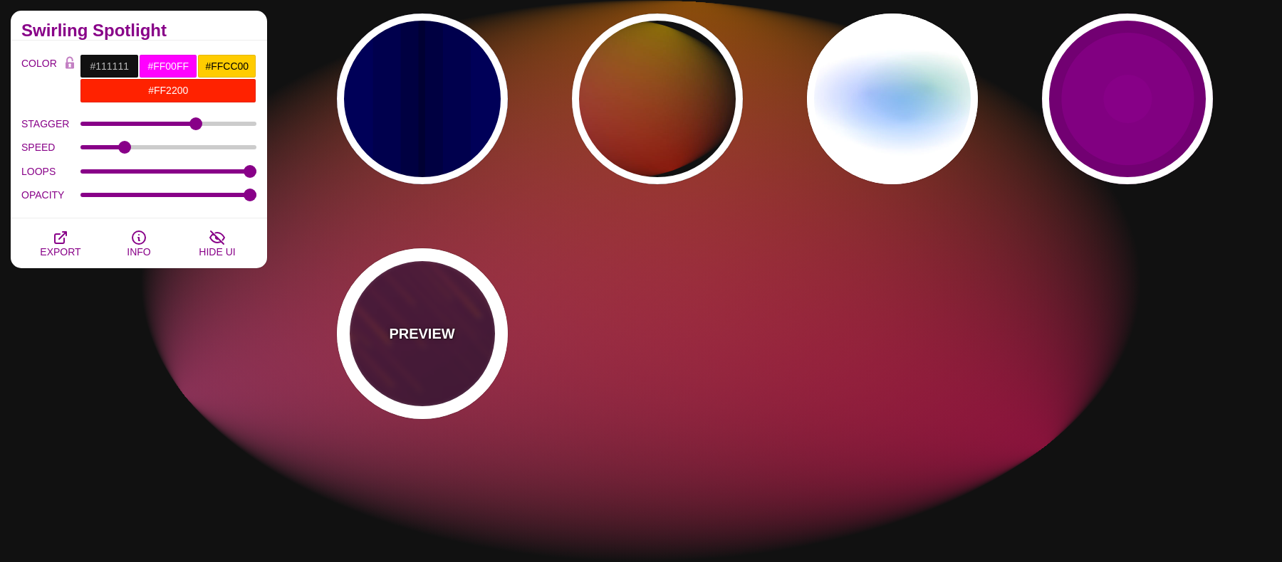
type input "999"
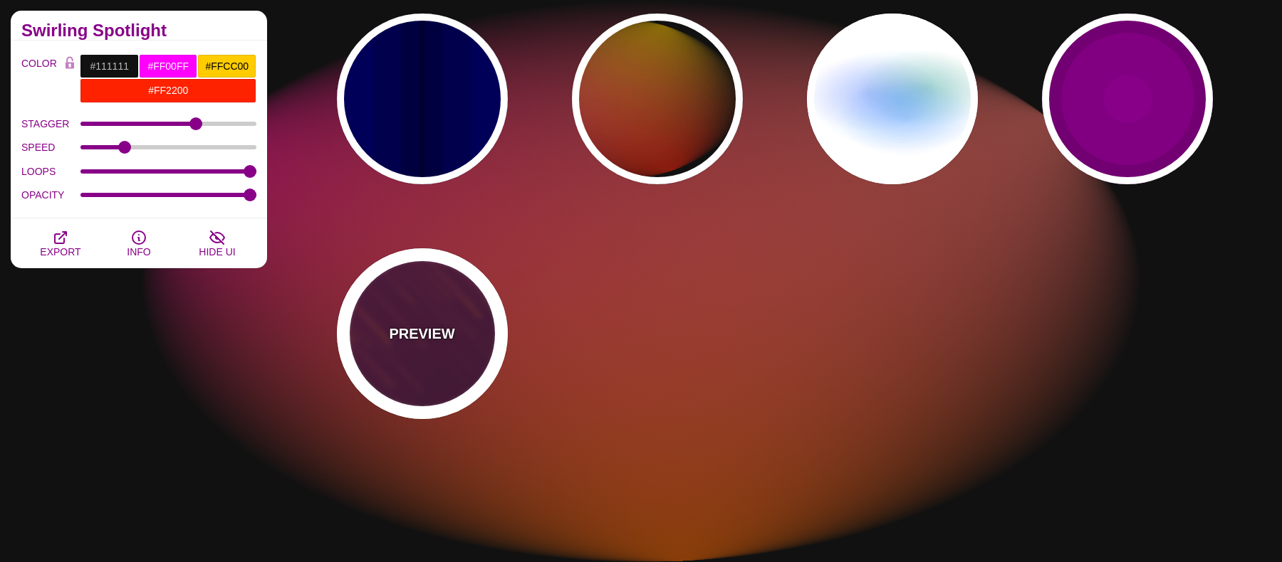
type input "3"
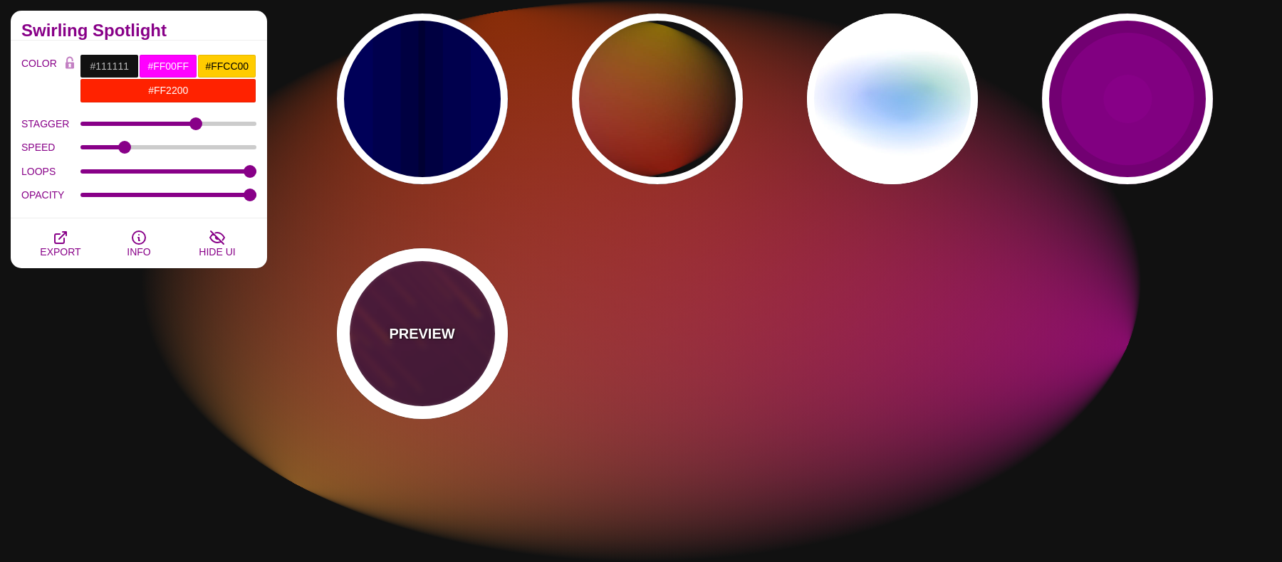
type input "1.5"
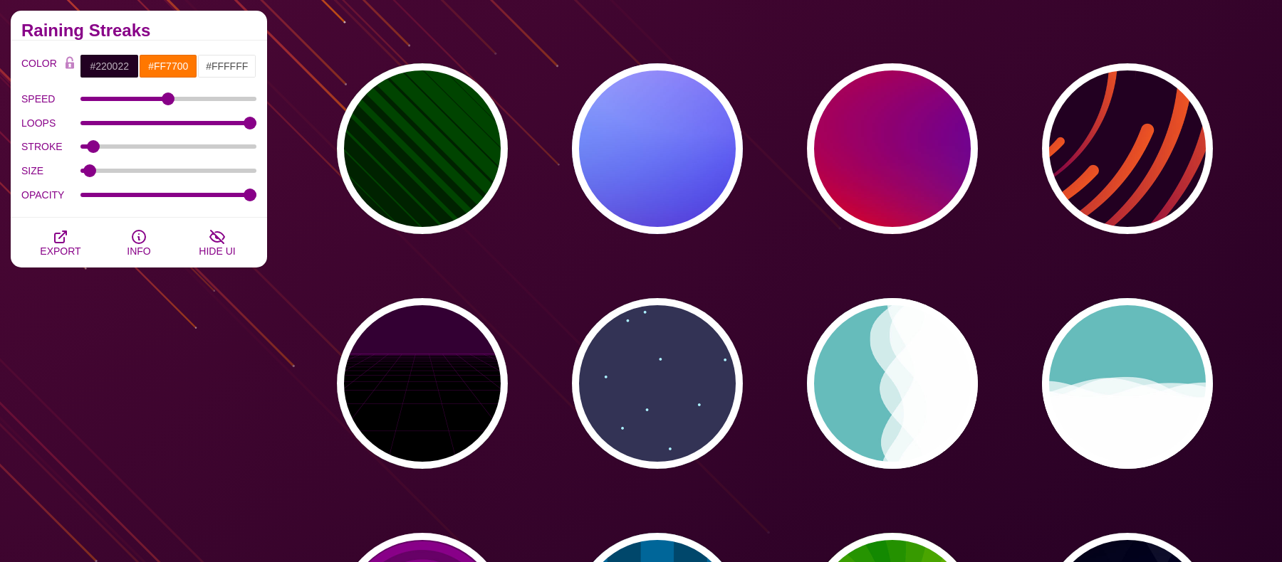
scroll to position [30, 0]
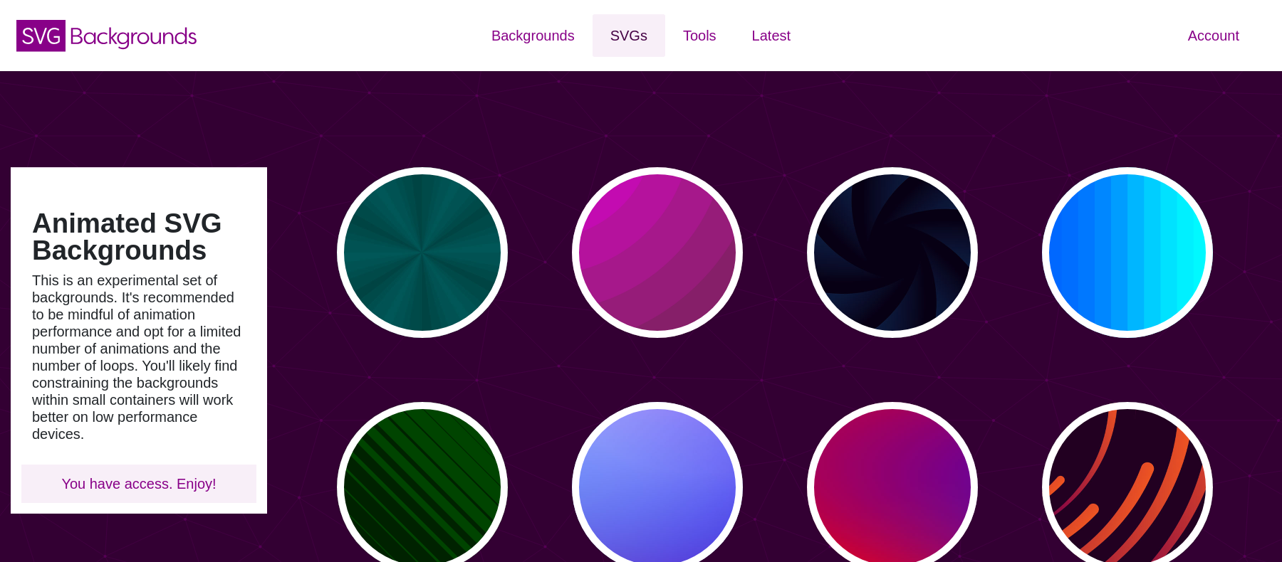
type input "#450057"
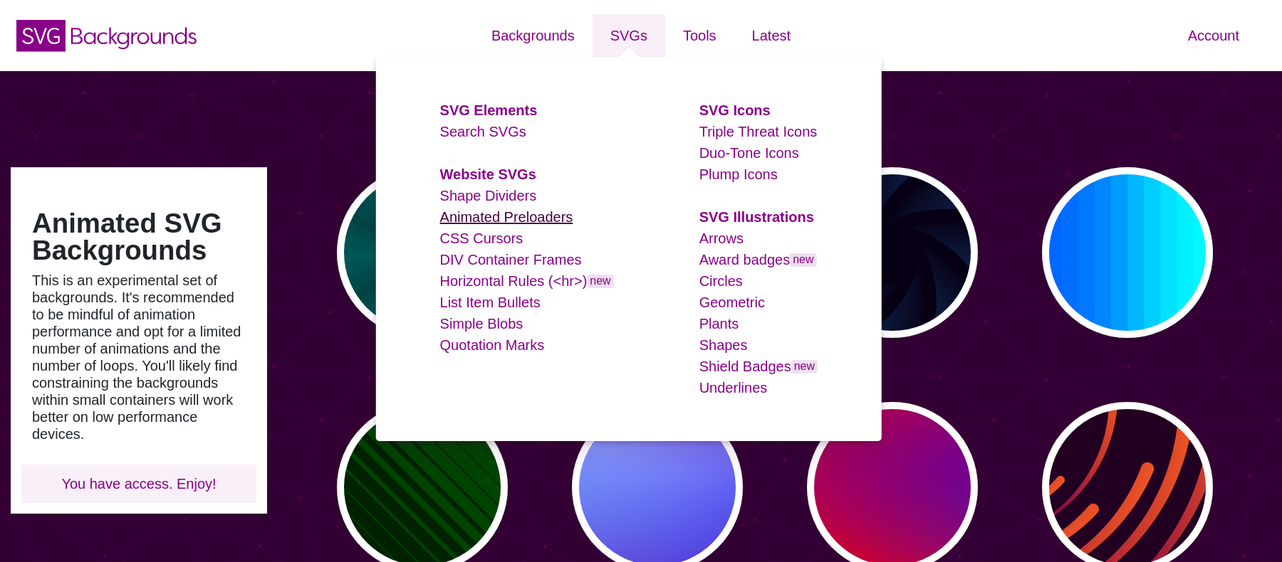
click at [497, 212] on link "Animated Preloaders" at bounding box center [506, 217] width 133 height 16
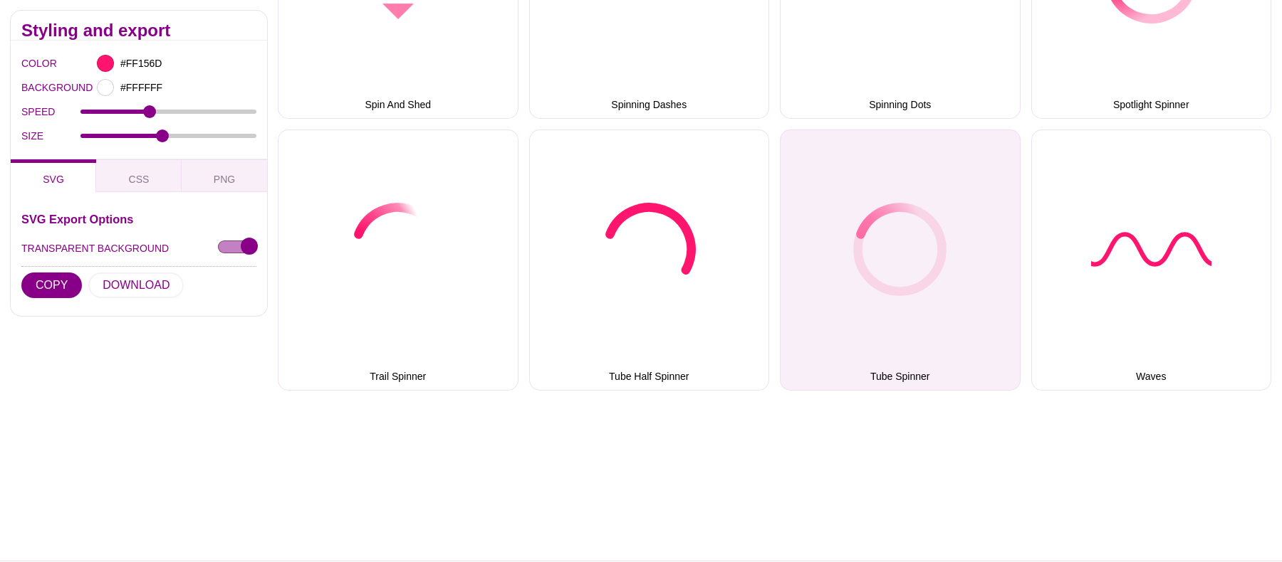
scroll to position [1539, 0]
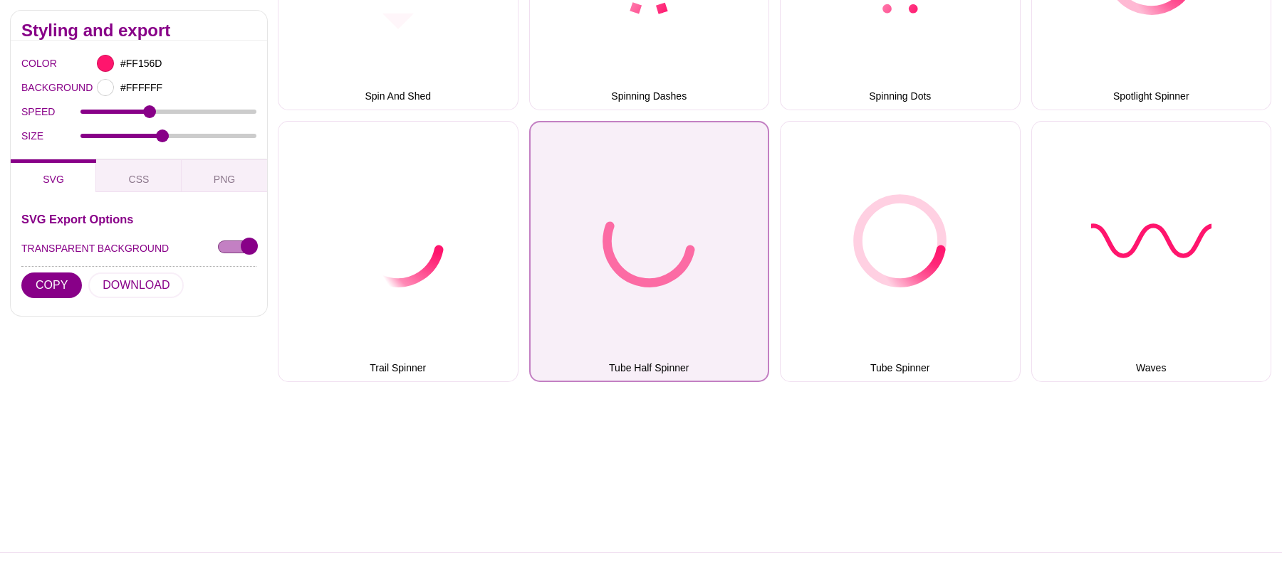
click at [707, 298] on button "Tube Half Spinner" at bounding box center [649, 252] width 241 height 262
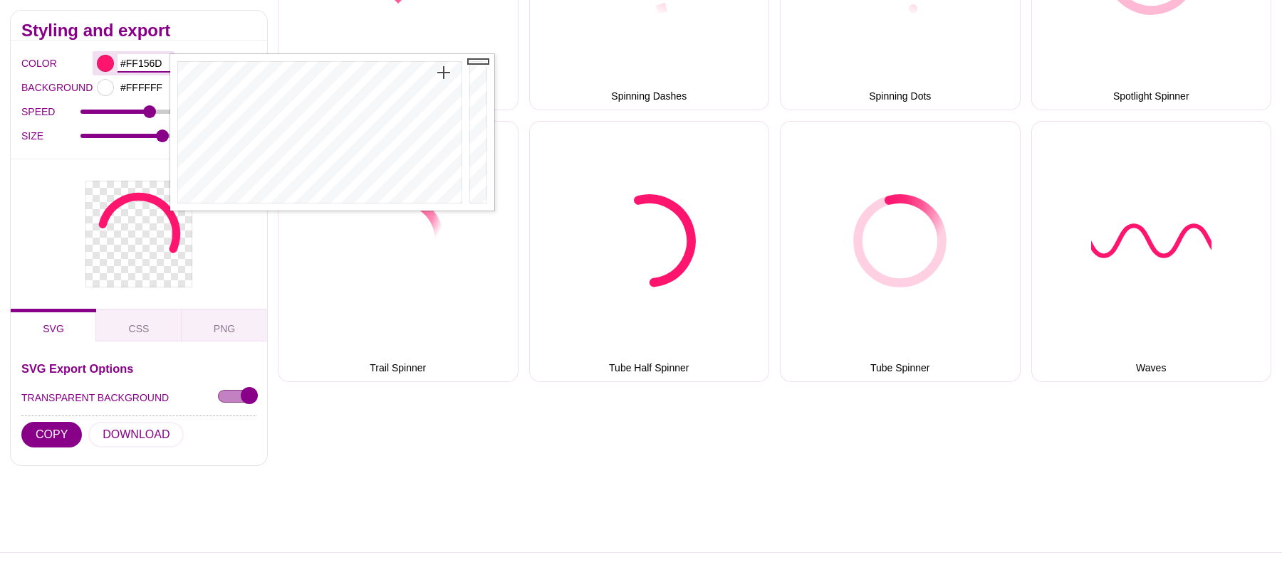
click at [142, 58] on input "#FF156D" at bounding box center [143, 63] width 53 height 19
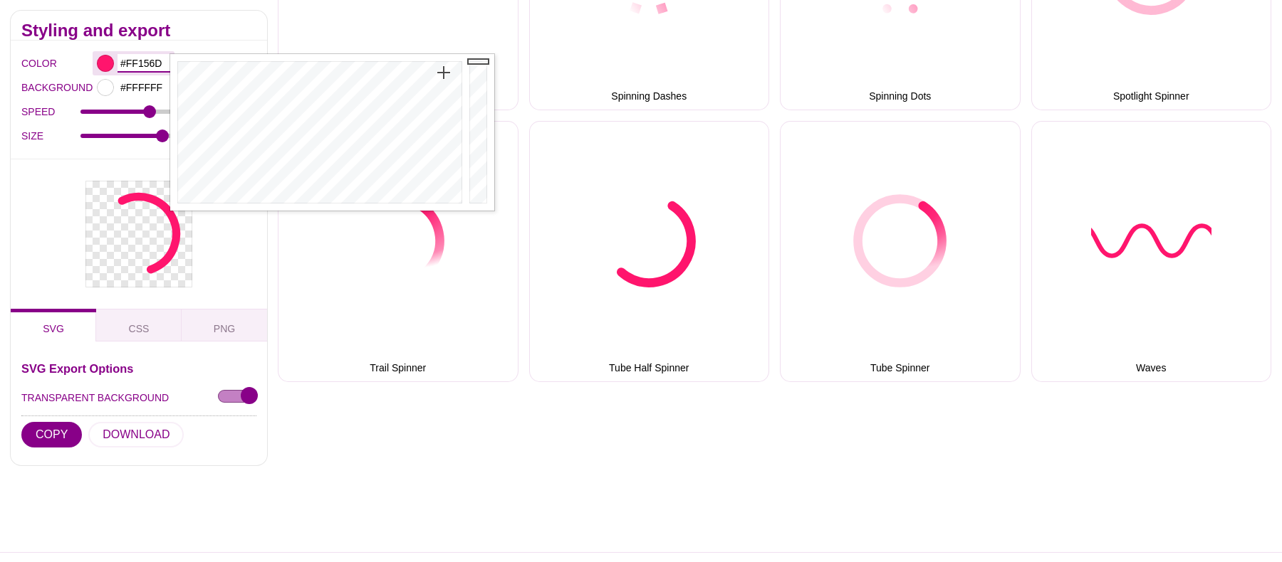
click at [142, 58] on input "#FF156D" at bounding box center [143, 63] width 53 height 19
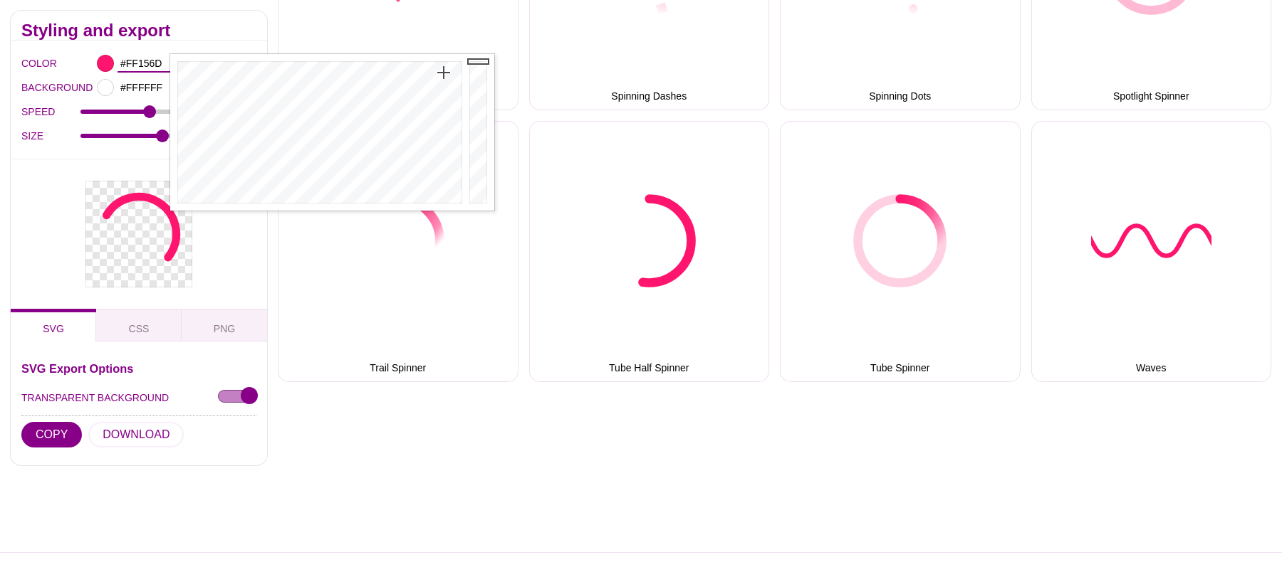
type input "#0E0106"
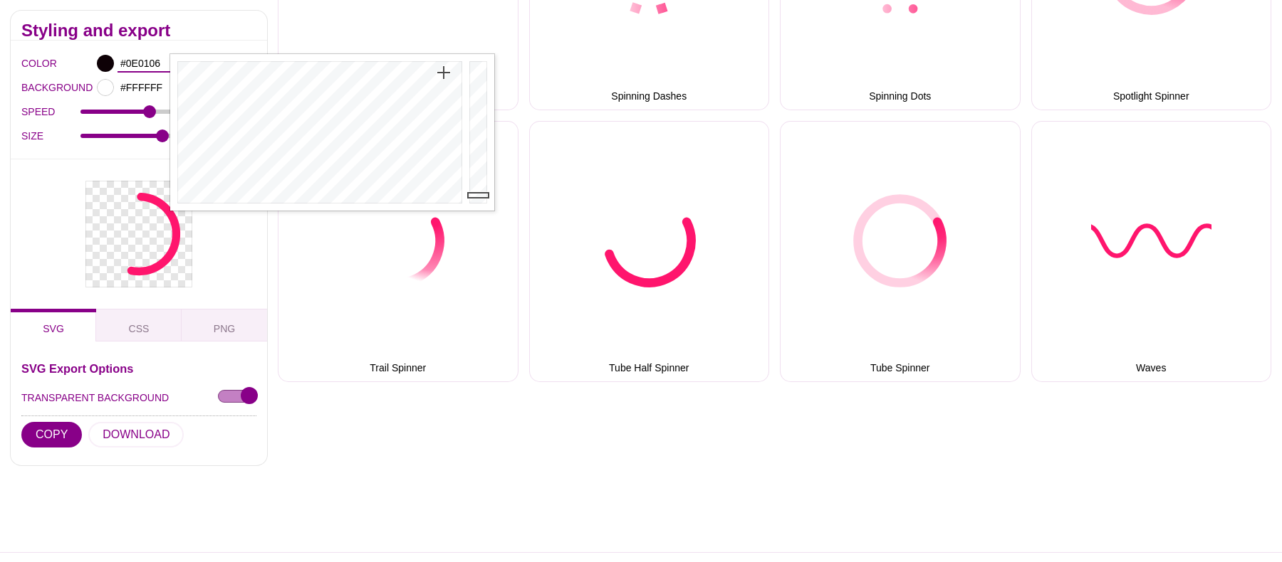
click at [477, 195] on div at bounding box center [480, 132] width 28 height 157
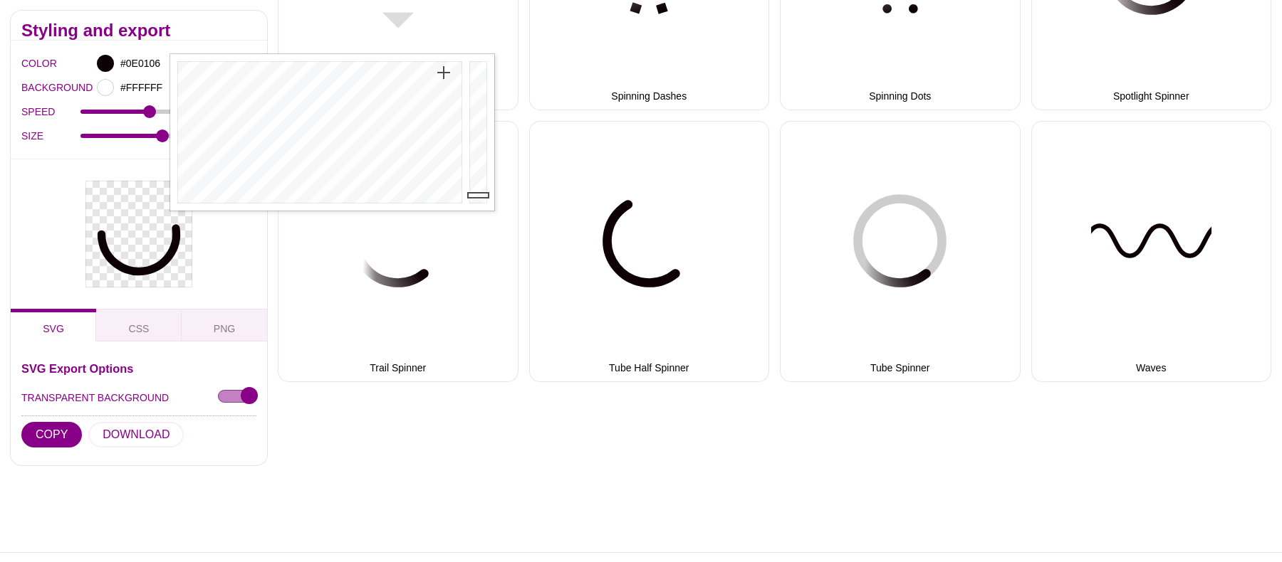
click at [209, 295] on div at bounding box center [139, 234] width 256 height 150
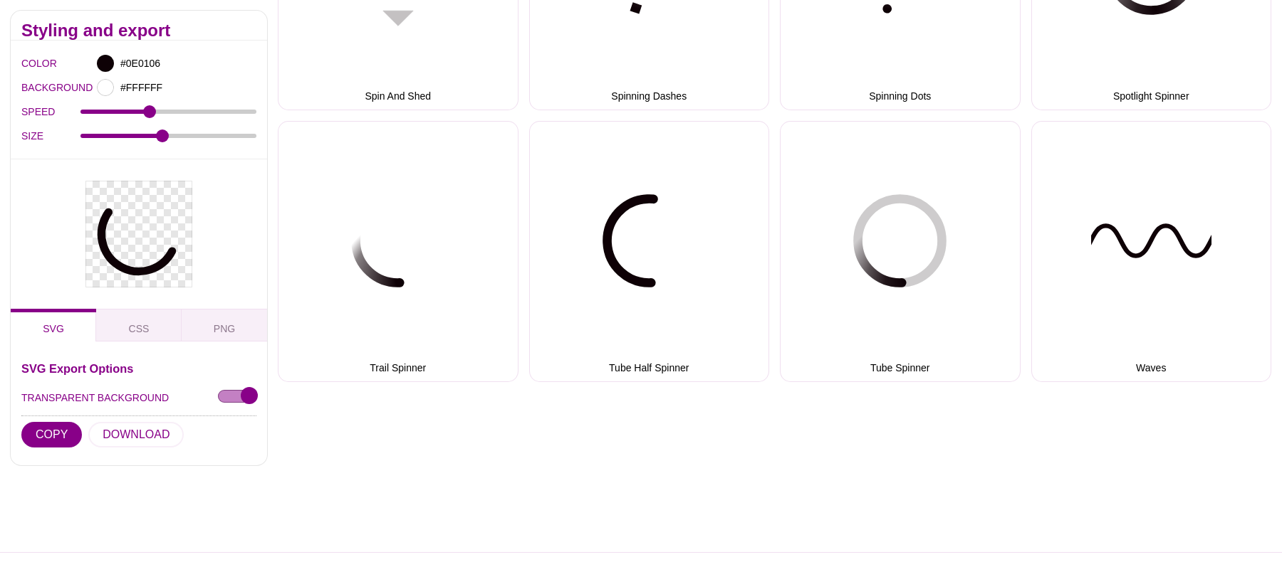
click at [122, 431] on div at bounding box center [139, 467] width 278 height 171
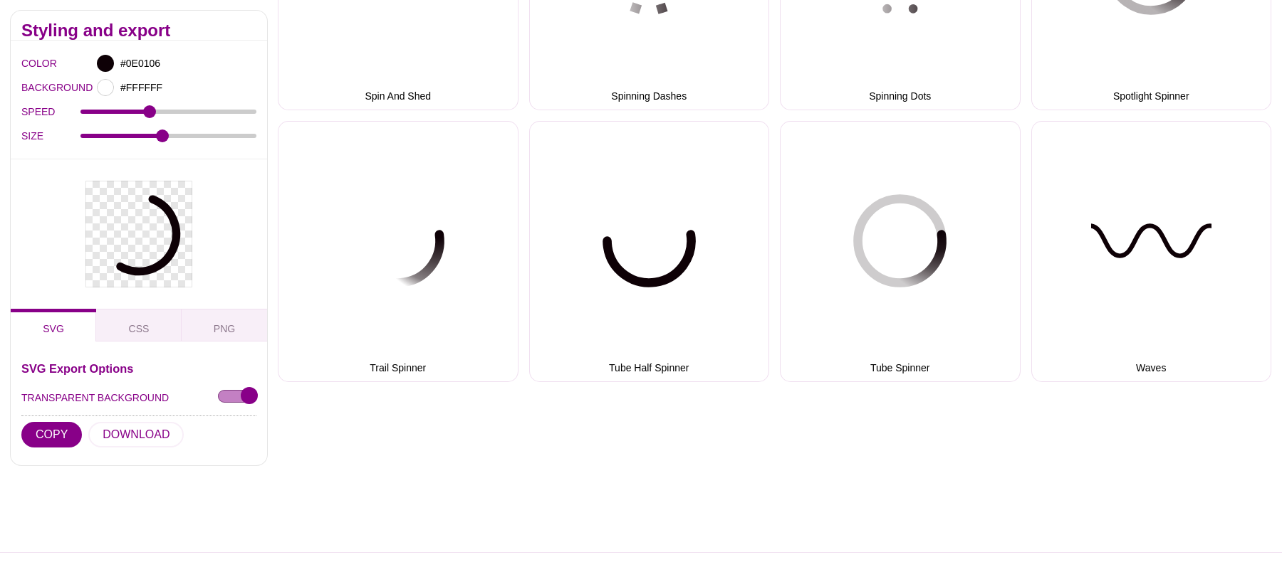
click at [206, 441] on div at bounding box center [139, 467] width 278 height 171
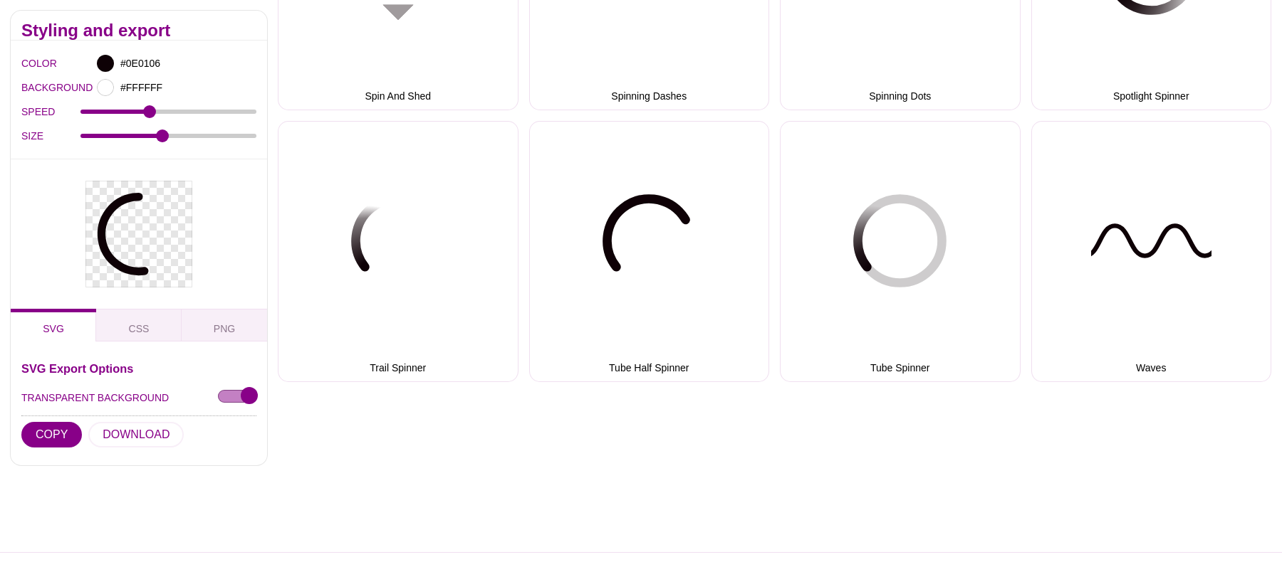
click at [192, 449] on div at bounding box center [139, 467] width 278 height 171
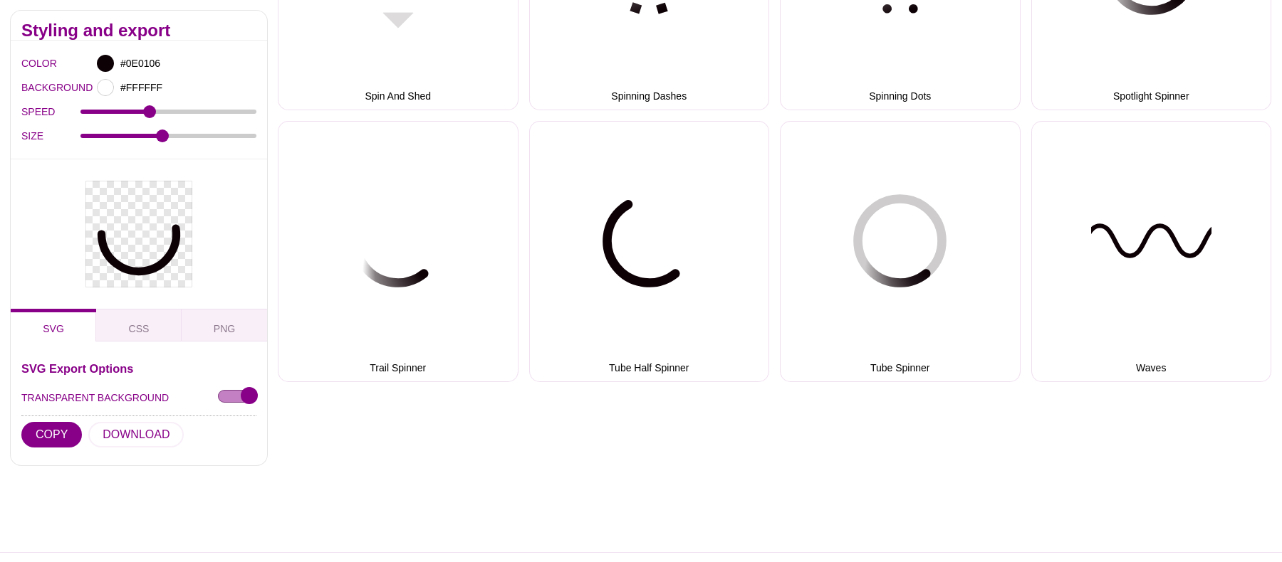
click at [119, 432] on div at bounding box center [139, 467] width 278 height 171
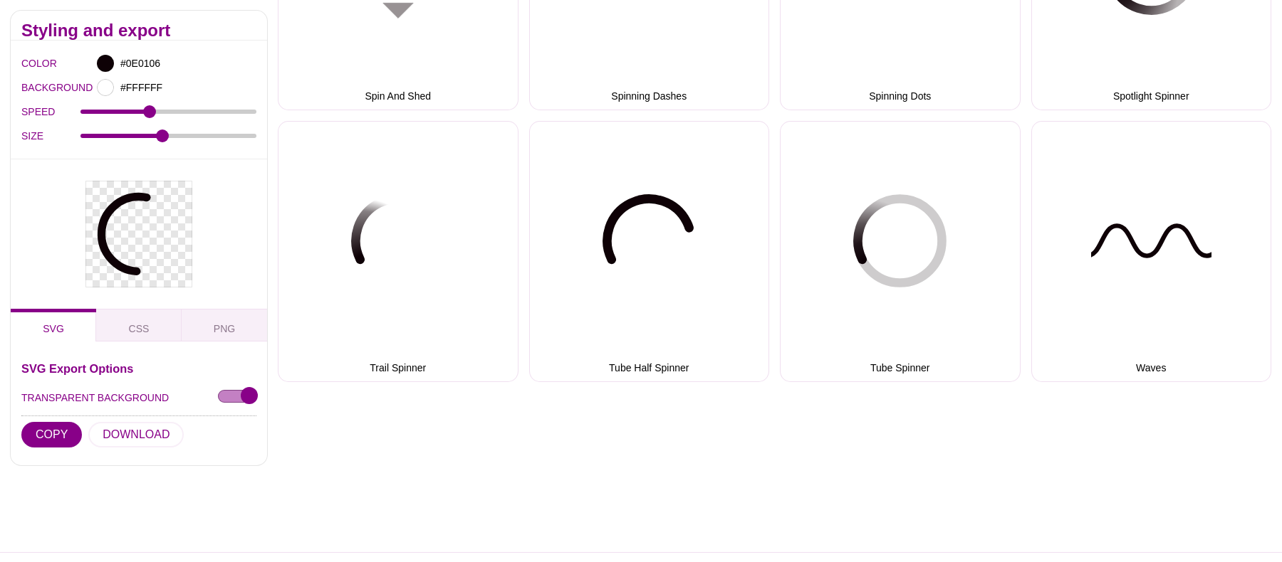
click at [127, 435] on div at bounding box center [139, 467] width 278 height 171
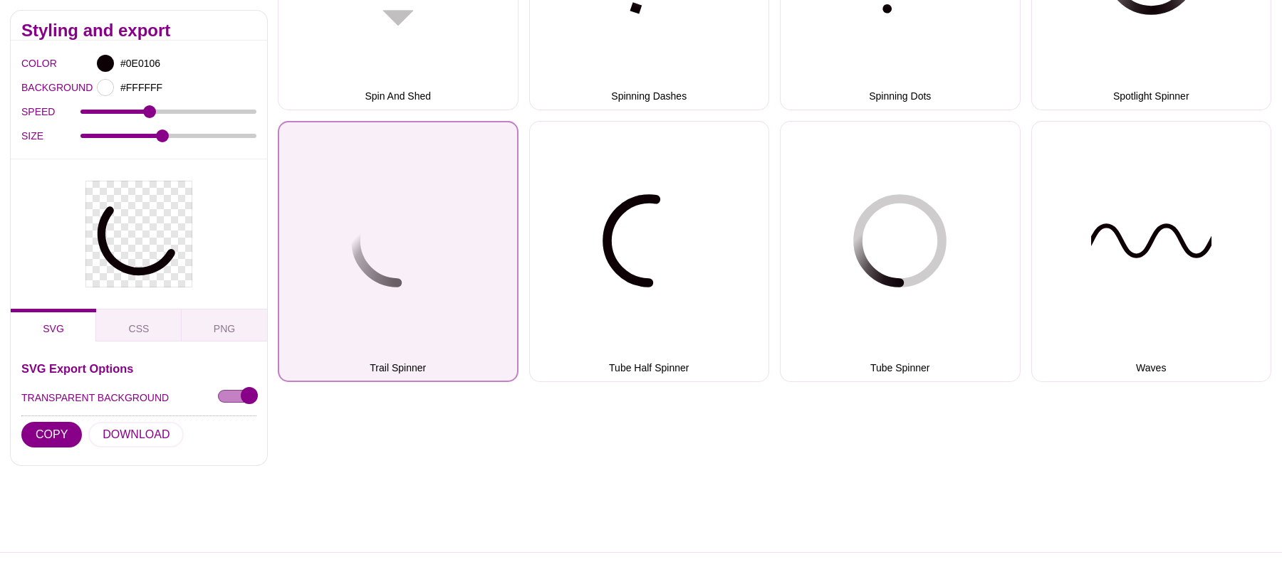
click at [369, 256] on button "Trail Spinner" at bounding box center [398, 252] width 241 height 262
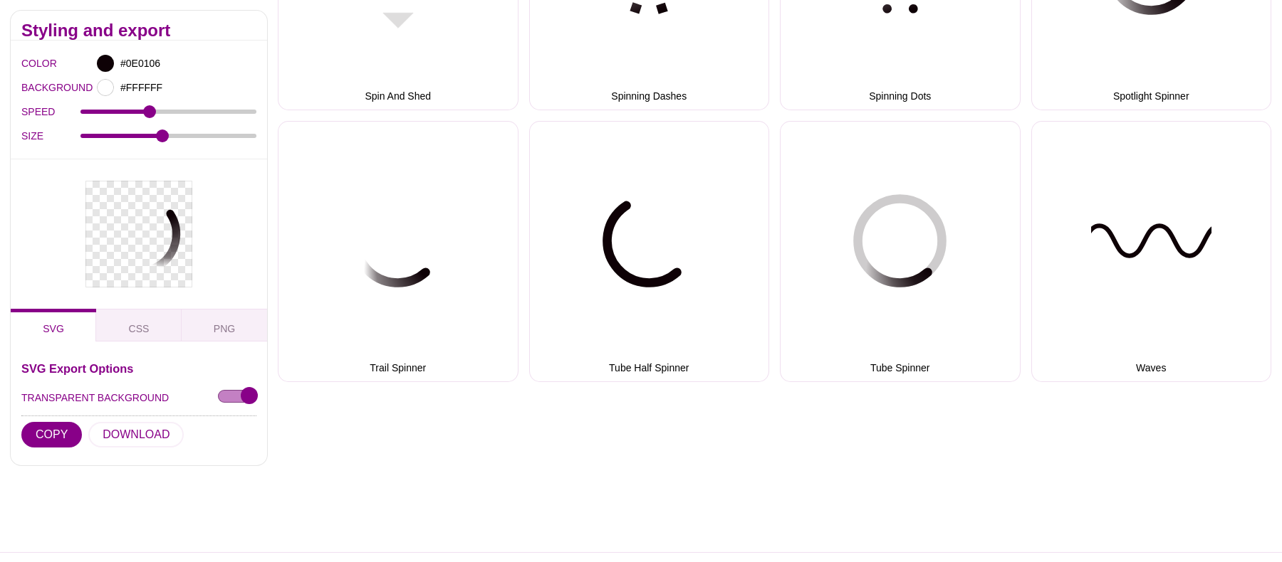
click at [134, 441] on div at bounding box center [139, 467] width 278 height 171
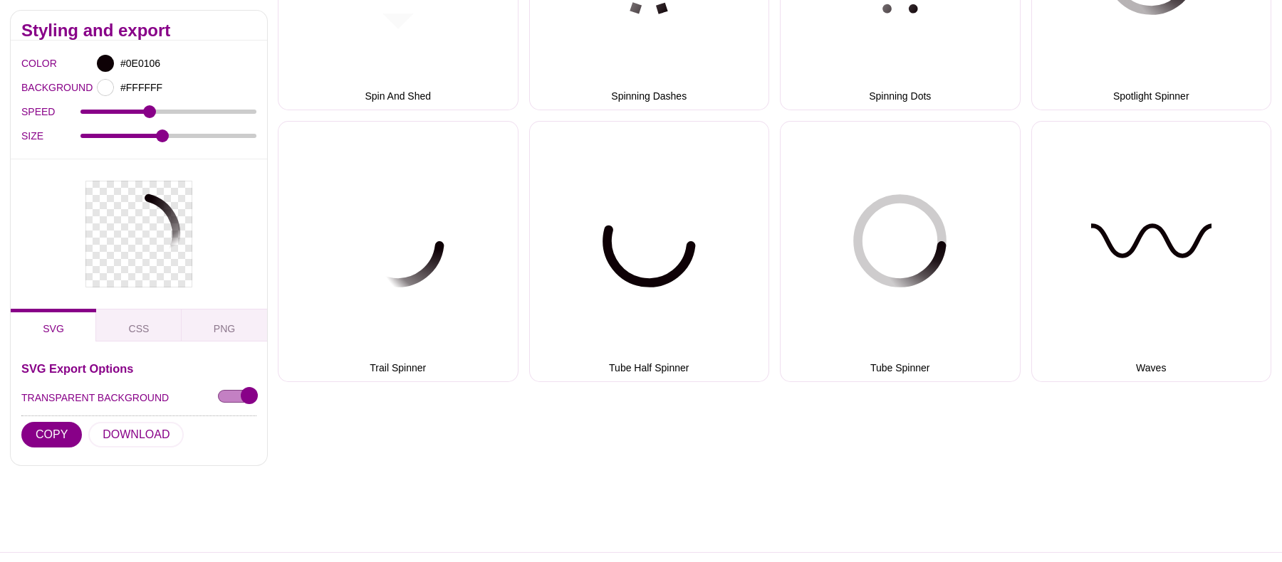
click at [49, 438] on div at bounding box center [139, 467] width 278 height 171
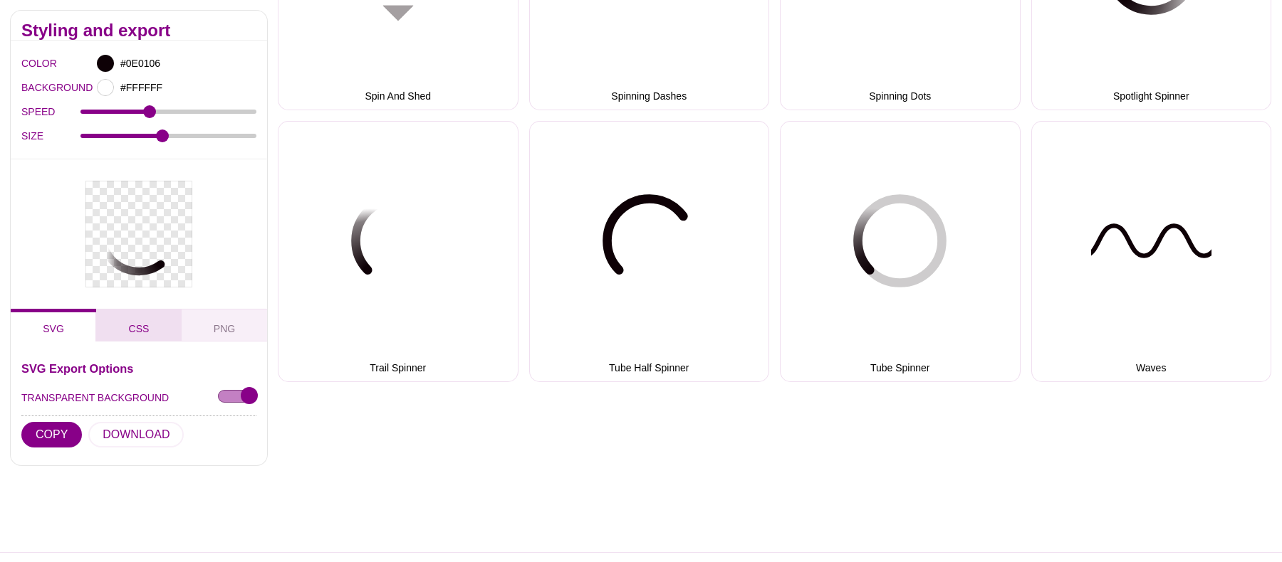
click at [131, 338] on button "CSS" at bounding box center [138, 324] width 85 height 33
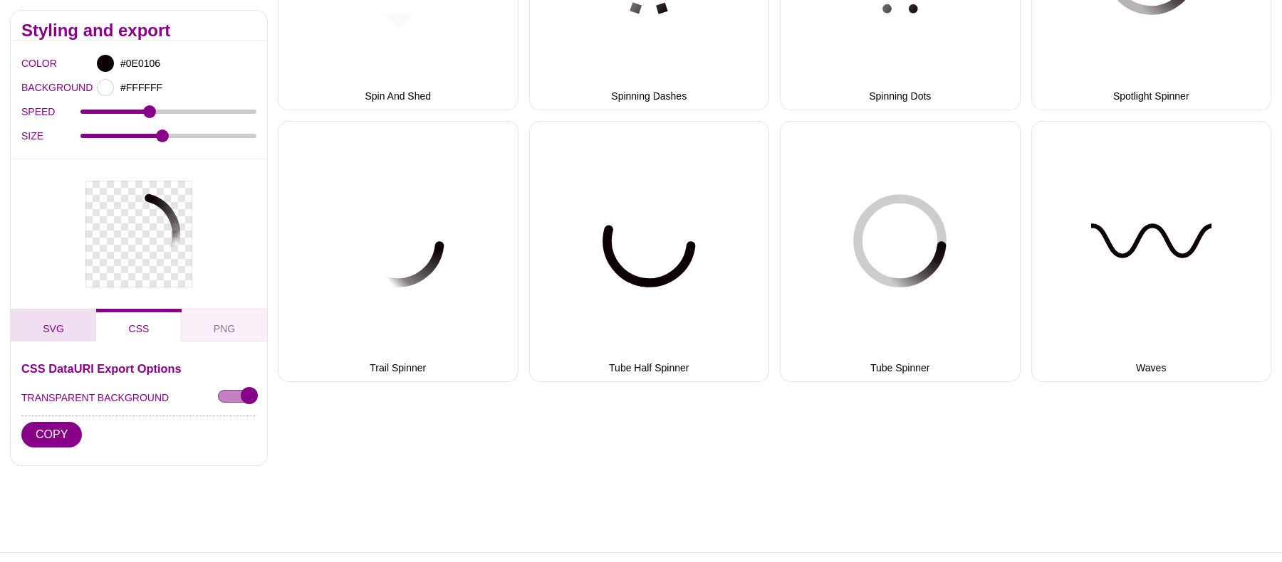
click at [61, 340] on button "SVG" at bounding box center [53, 324] width 85 height 33
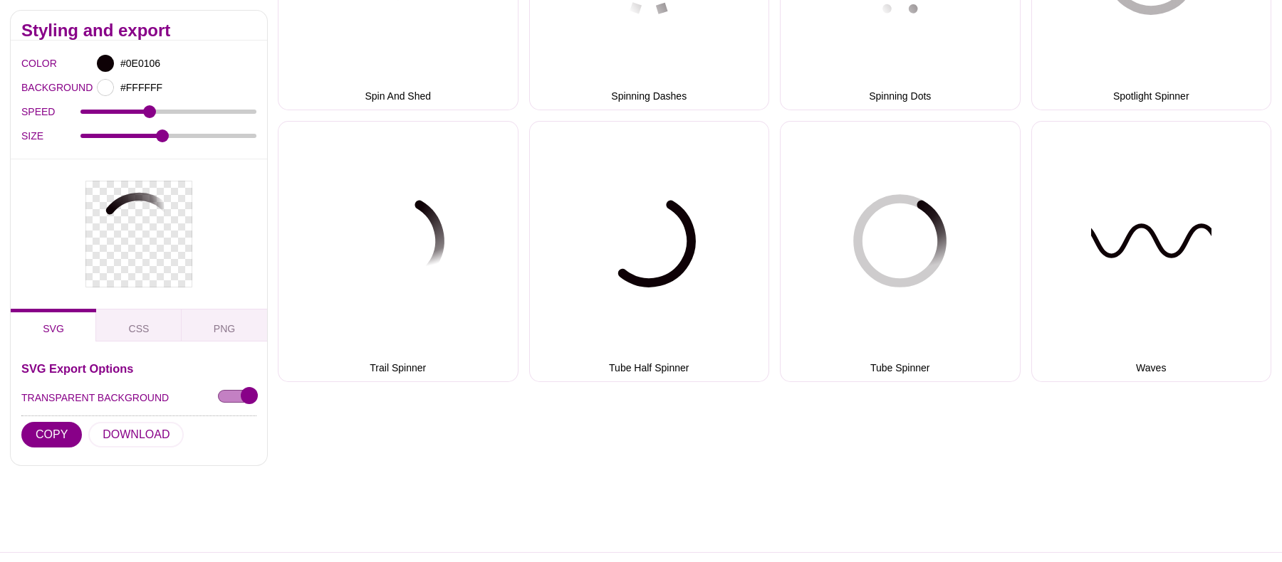
click at [112, 427] on div at bounding box center [139, 467] width 278 height 171
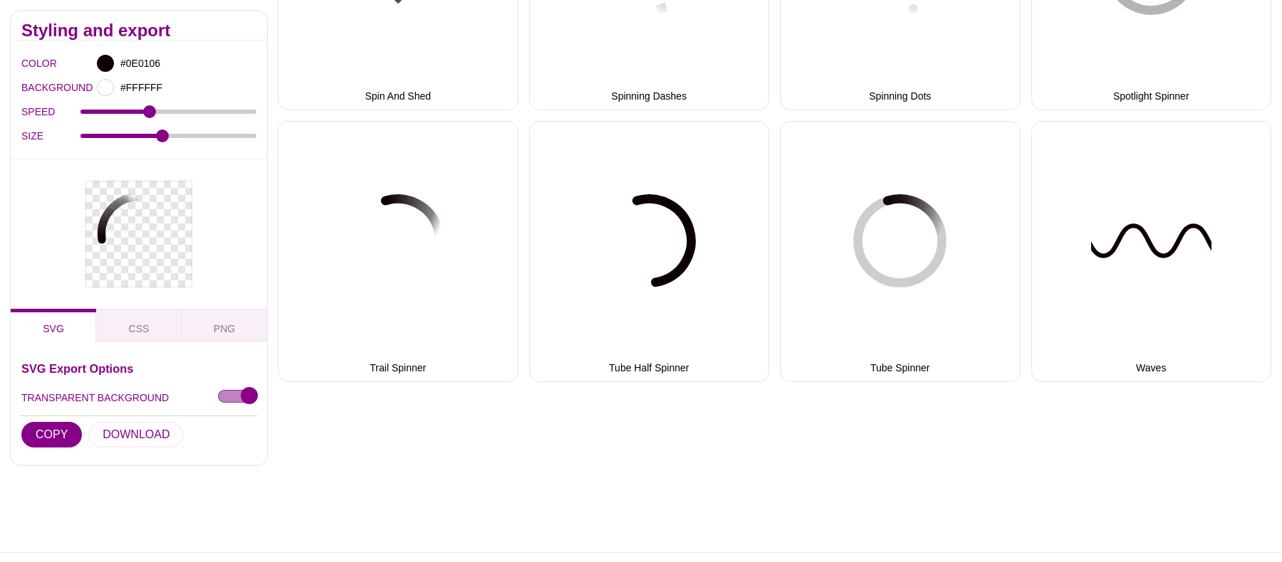
click at [246, 404] on div at bounding box center [139, 467] width 278 height 171
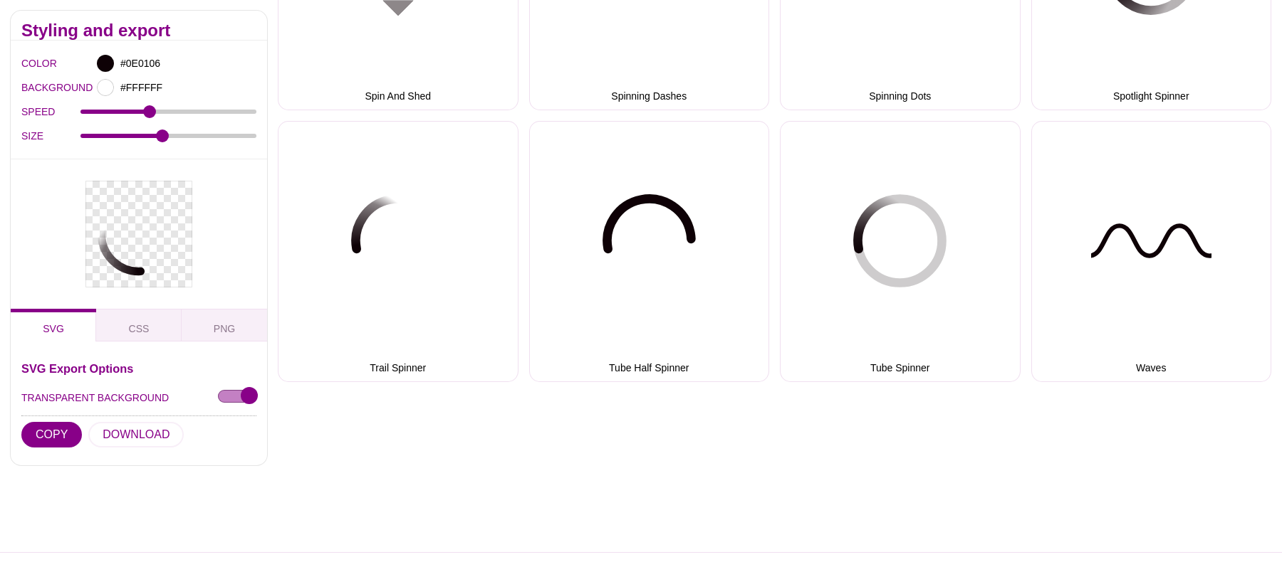
click at [248, 394] on div at bounding box center [139, 467] width 278 height 171
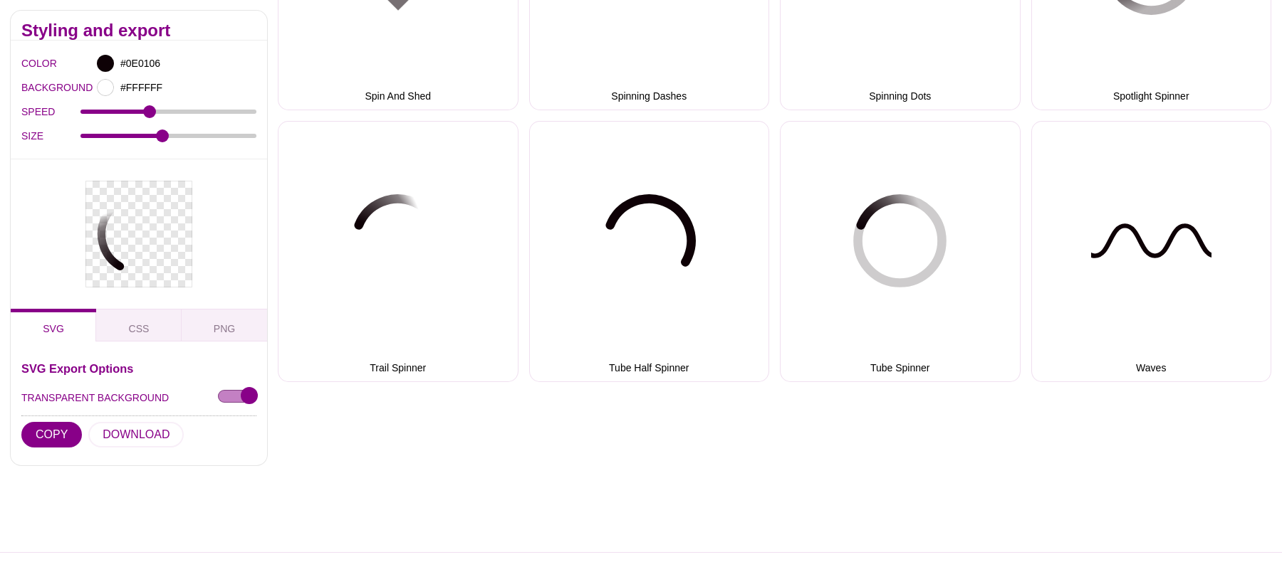
click at [248, 394] on div at bounding box center [139, 467] width 278 height 171
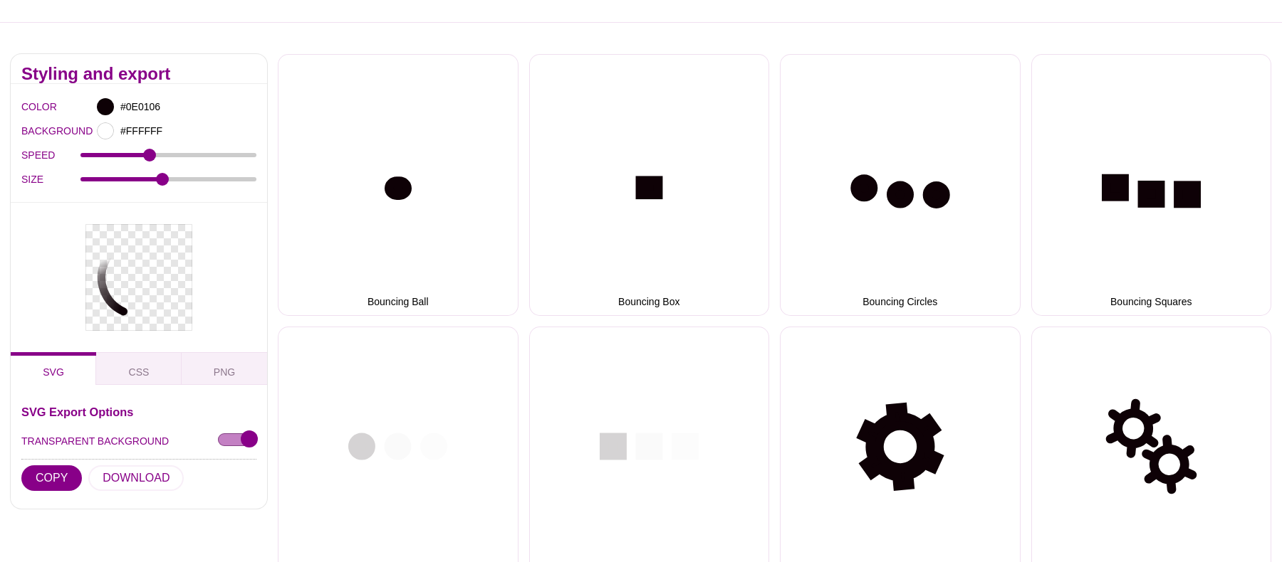
scroll to position [0, 0]
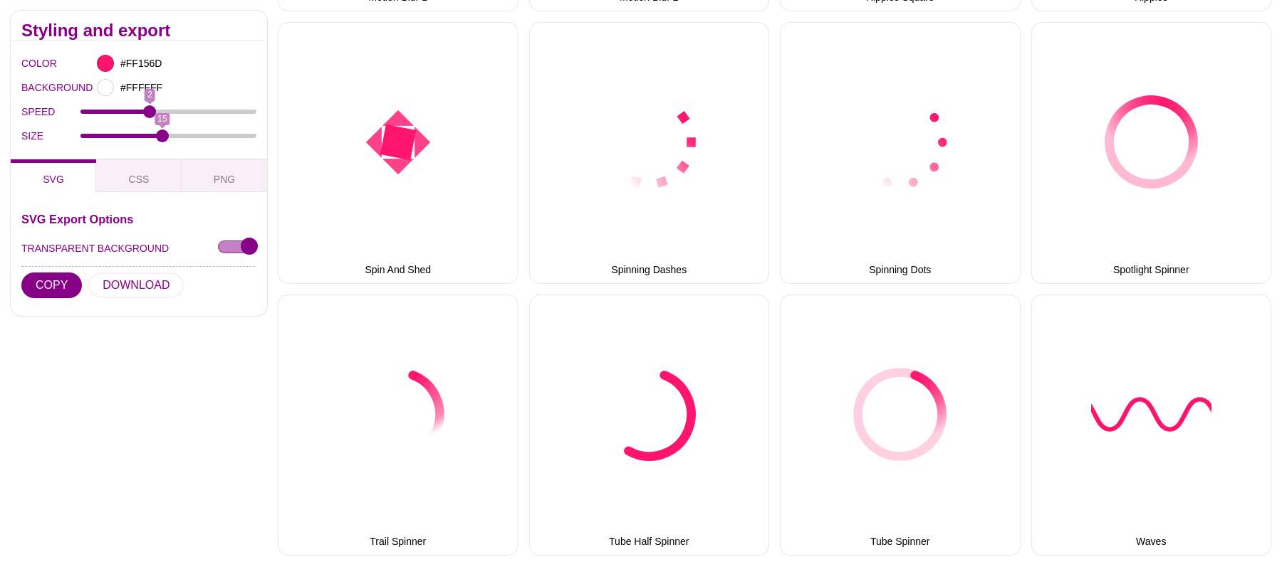
scroll to position [1458, 0]
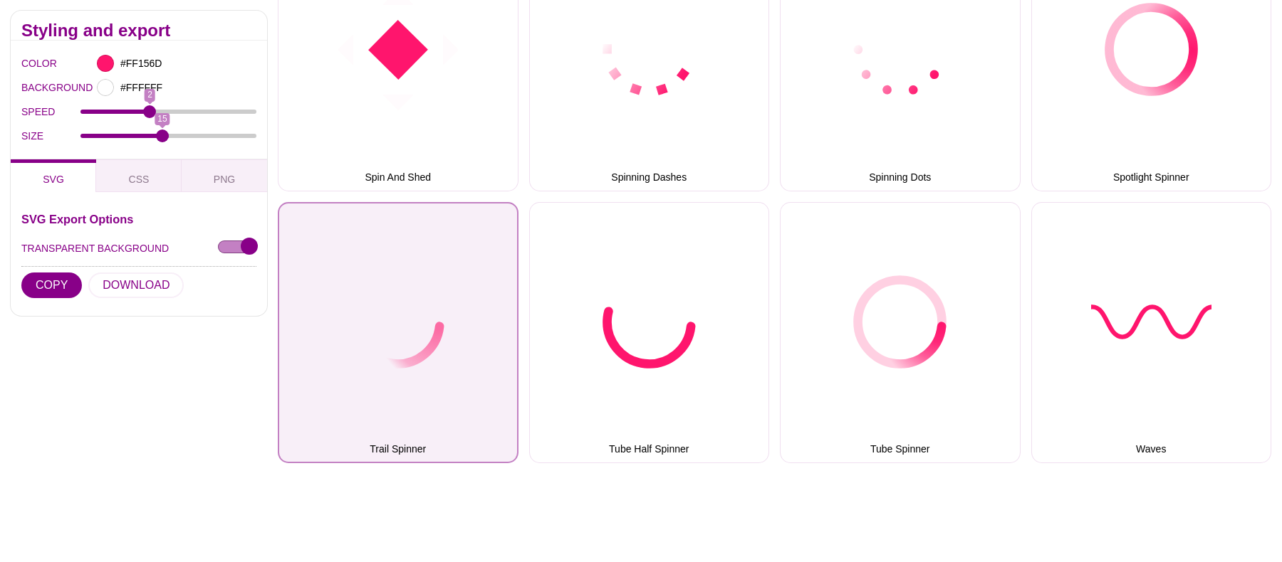
click at [451, 291] on button "Trail Spinner" at bounding box center [398, 333] width 241 height 262
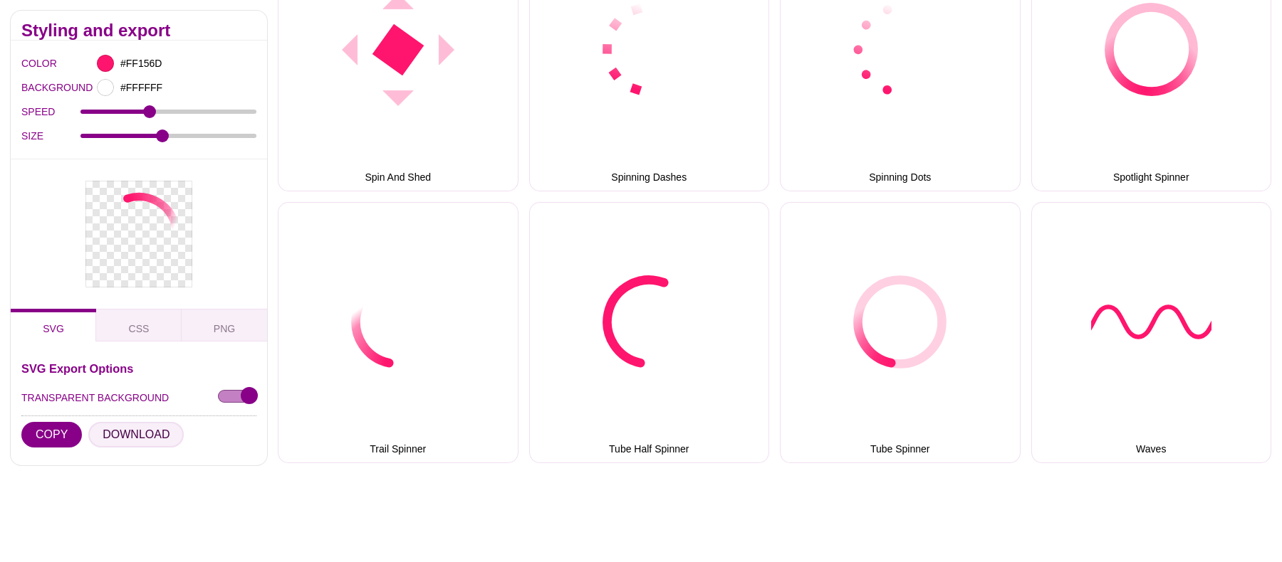
click at [137, 428] on button "DOWNLOAD" at bounding box center [135, 435] width 95 height 26
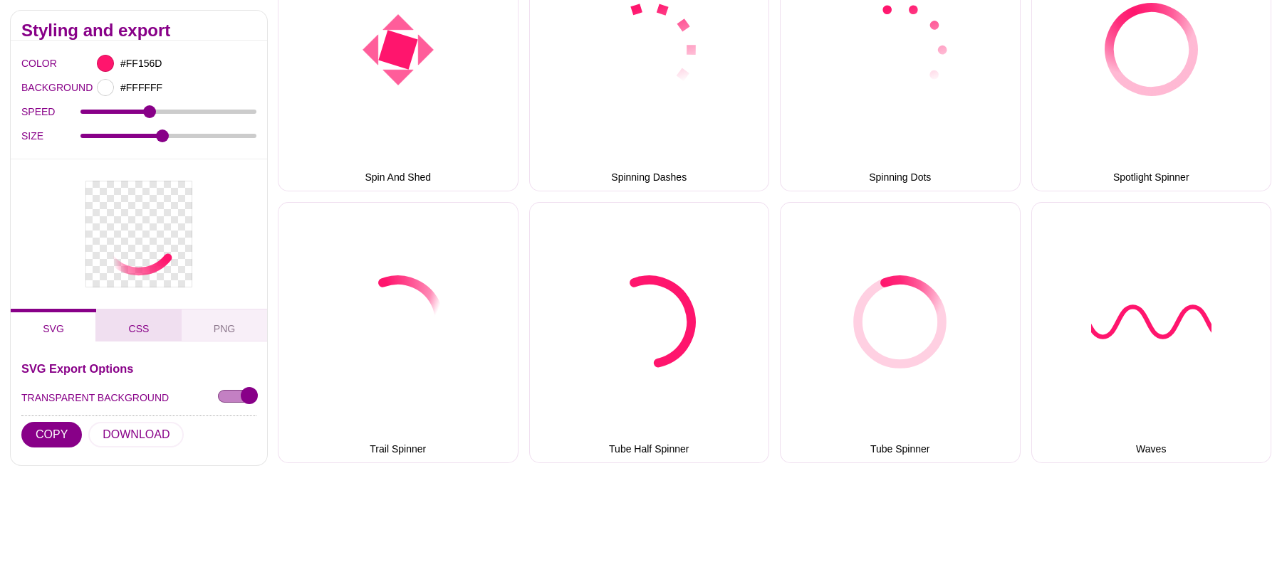
click at [110, 336] on button "CSS" at bounding box center [138, 324] width 85 height 33
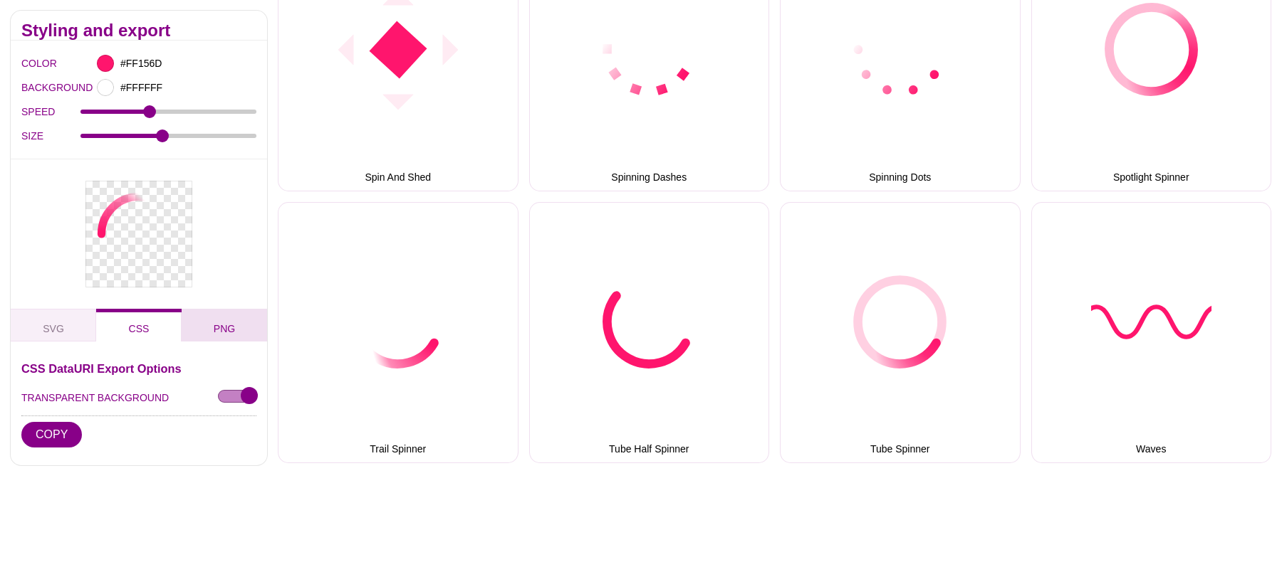
click at [197, 335] on button "PNG" at bounding box center [224, 324] width 85 height 33
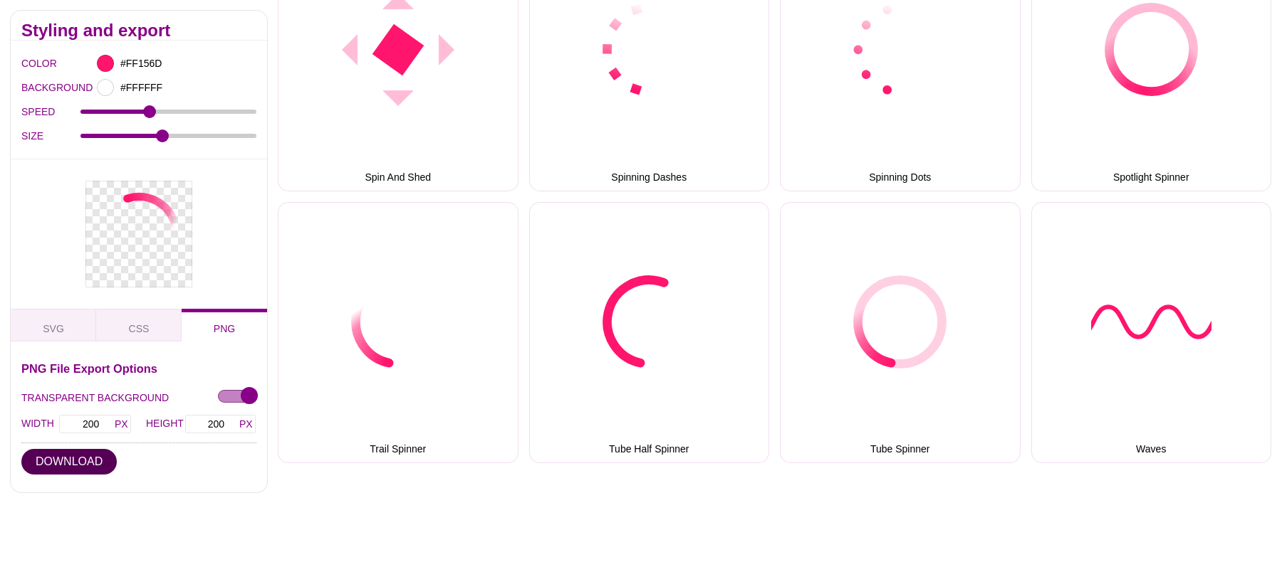
click at [92, 451] on button "DOWNLOAD" at bounding box center [68, 462] width 95 height 26
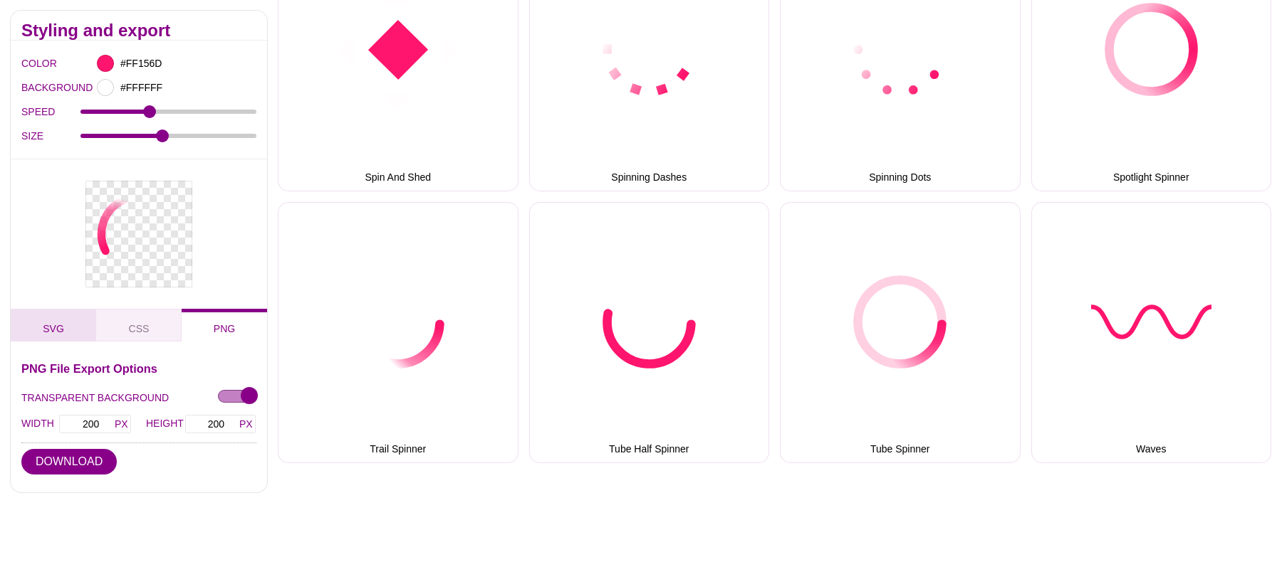
click at [73, 316] on button "SVG" at bounding box center [53, 324] width 85 height 33
